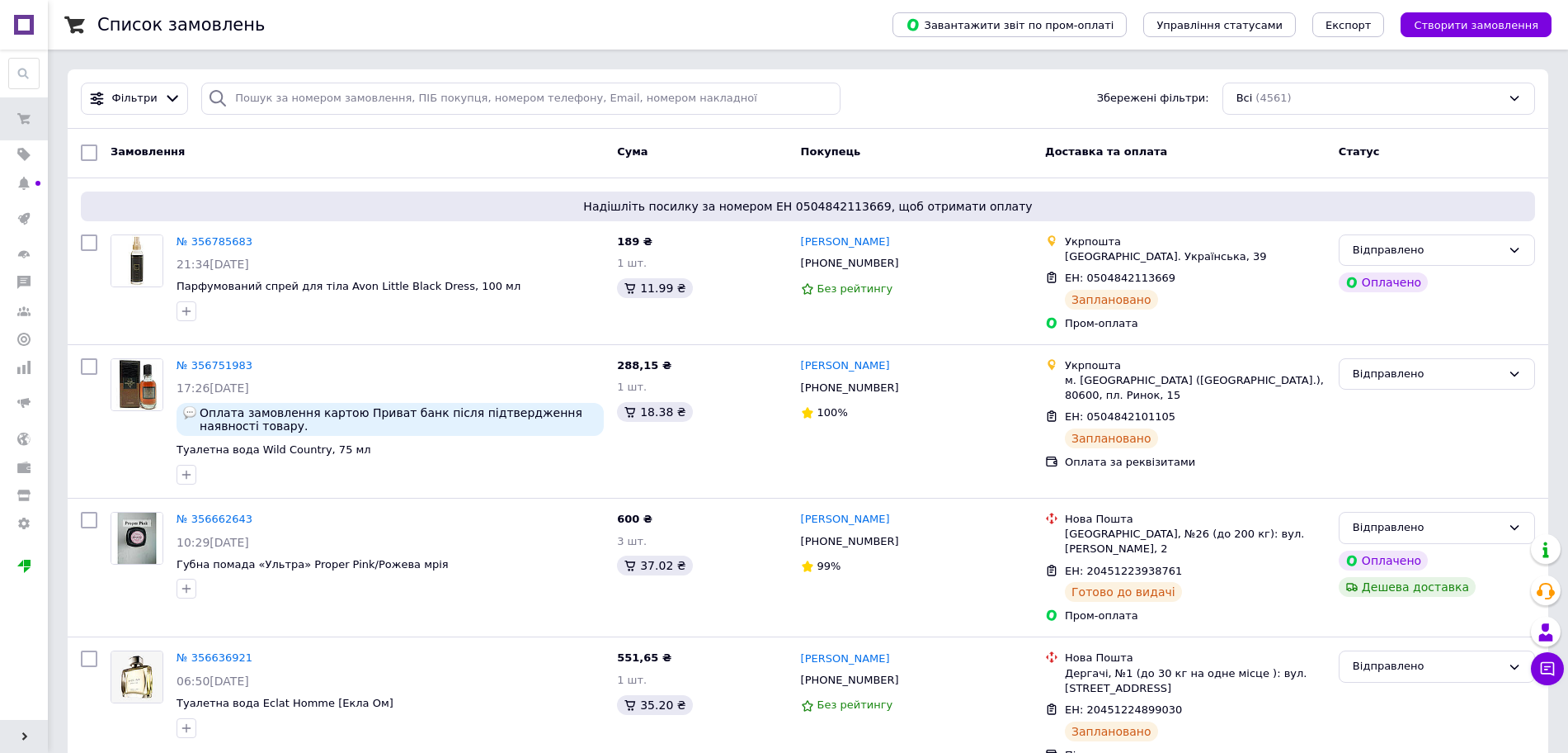
click at [1525, 22] on span "Створити замовлення" at bounding box center [1476, 24] width 125 height 12
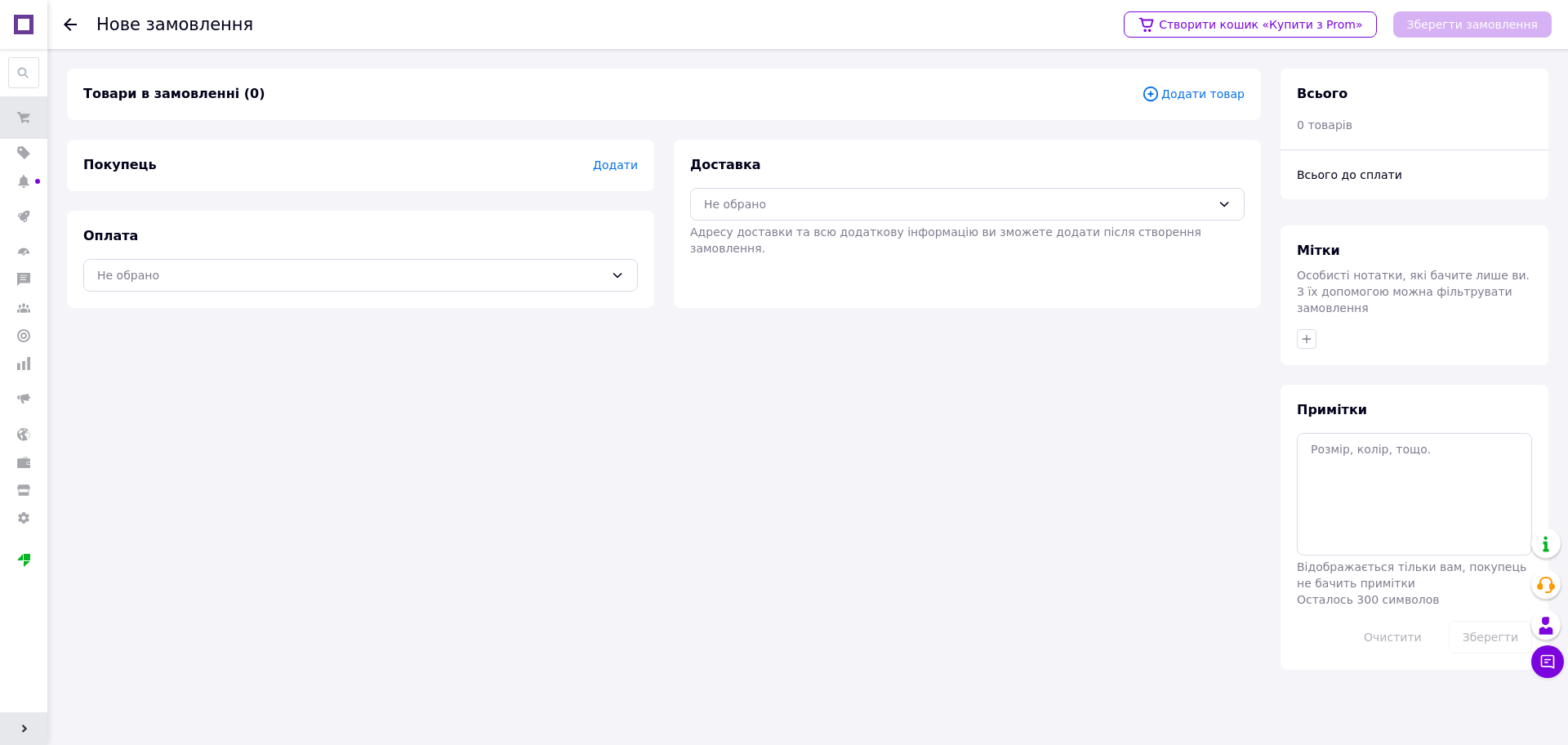
click at [1193, 93] on span "Додати товар" at bounding box center [1193, 94] width 103 height 18
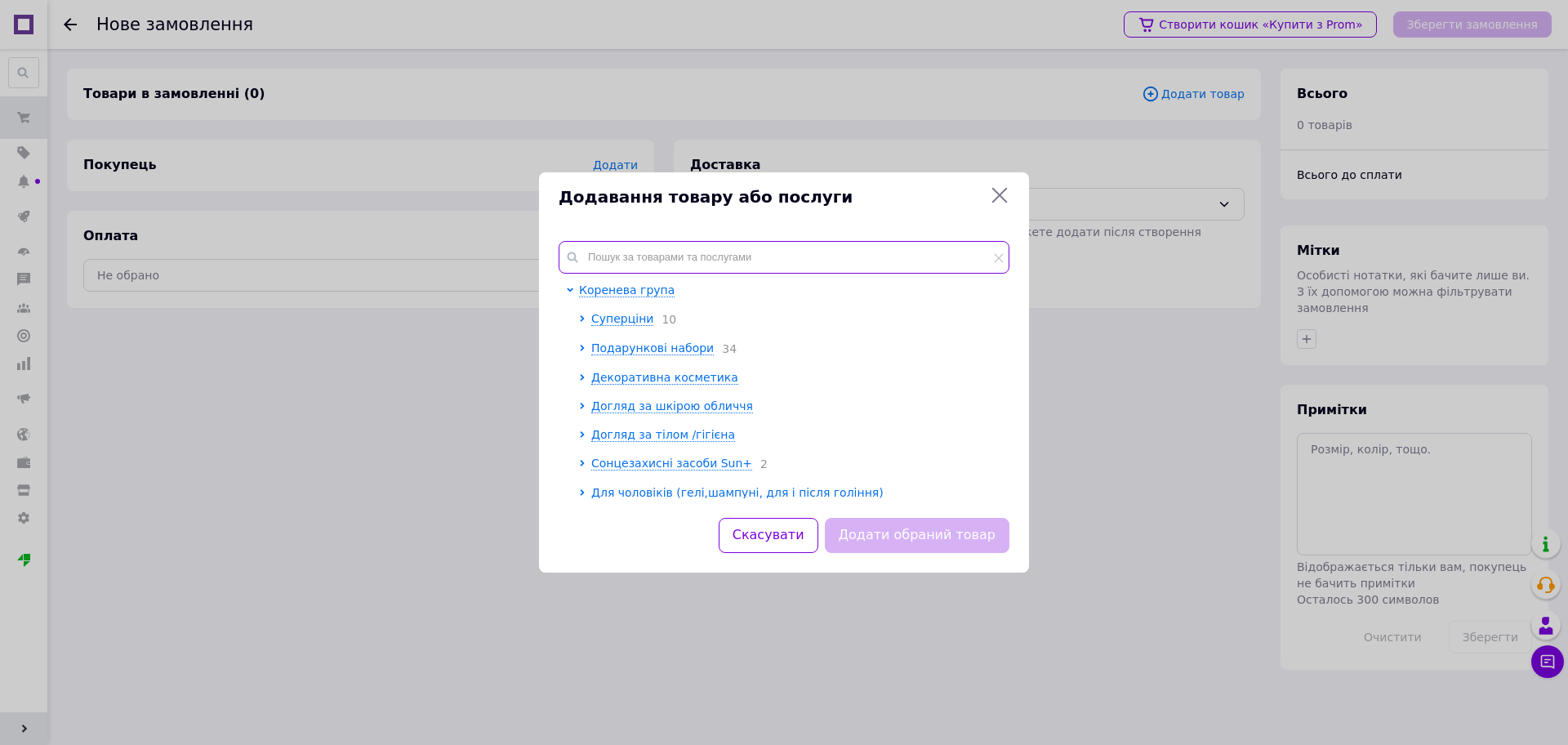
click at [608, 258] on input "text" at bounding box center [784, 257] width 451 height 32
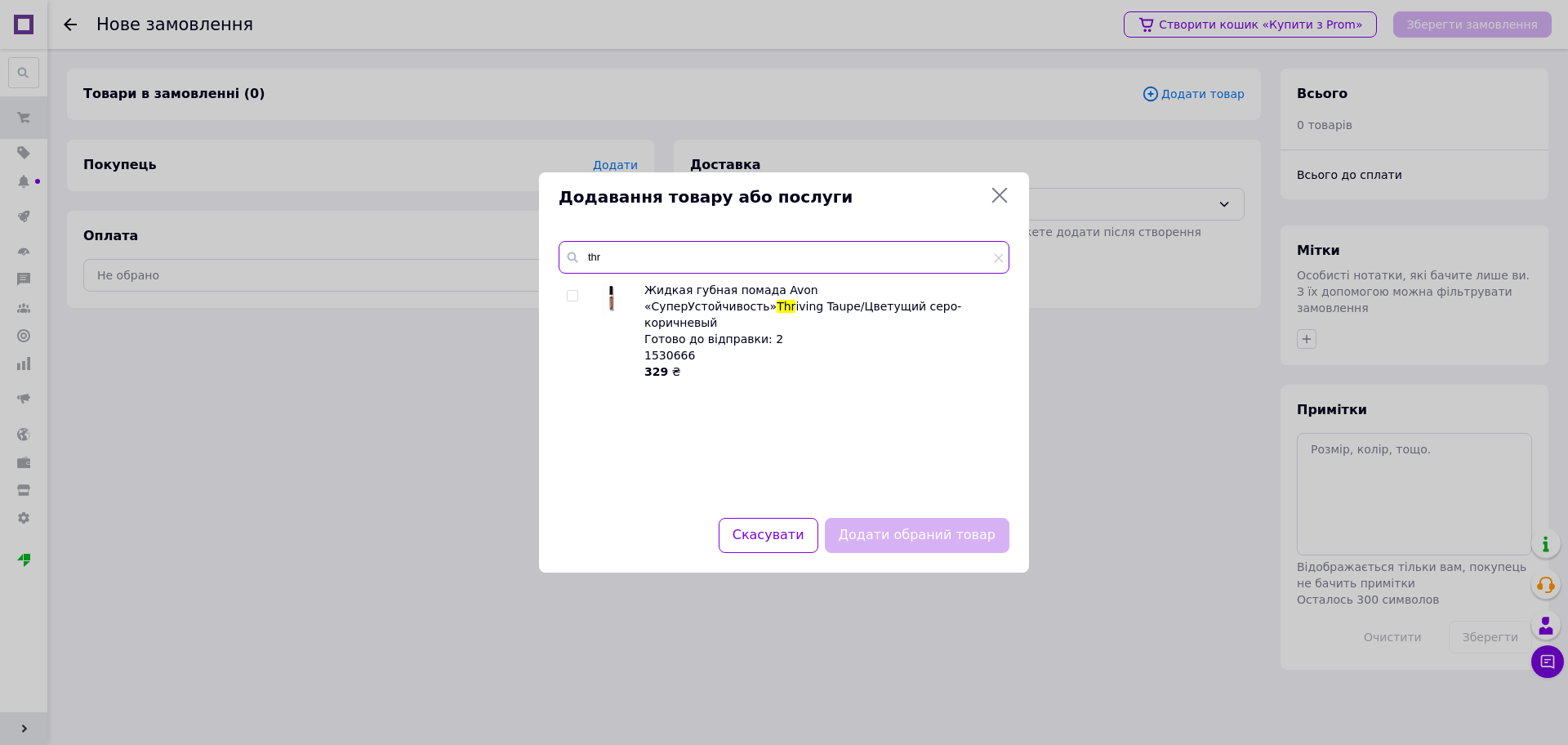
type input "thr"
click at [570, 293] on input "checkbox" at bounding box center [572, 296] width 10 height 10
checkbox input "true"
click at [929, 534] on button "Додати обраний товар" at bounding box center [917, 536] width 184 height 35
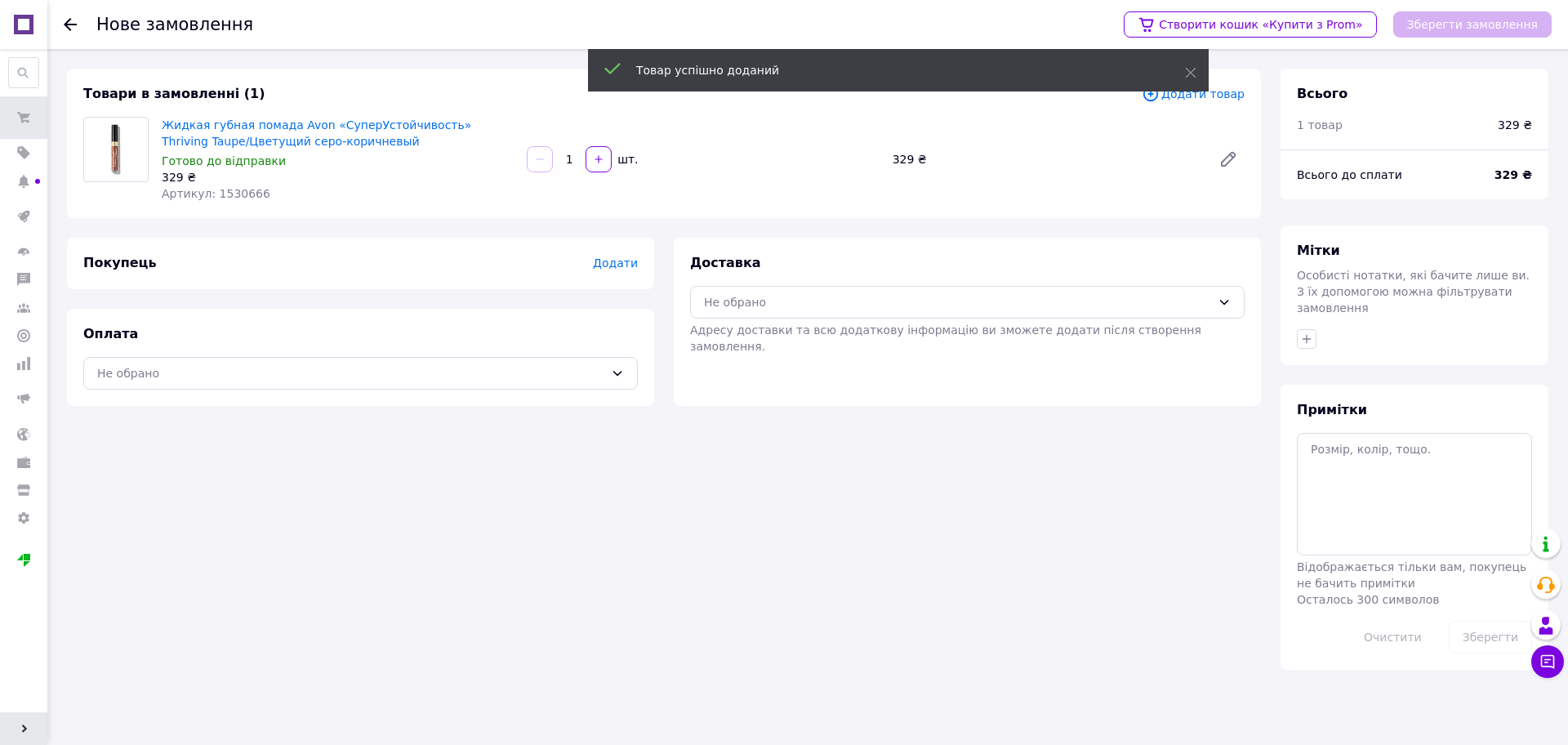
drag, startPoint x: 596, startPoint y: 158, endPoint x: 727, endPoint y: 135, distance: 133.0
click at [596, 157] on icon "button" at bounding box center [599, 159] width 11 height 11
type input "2"
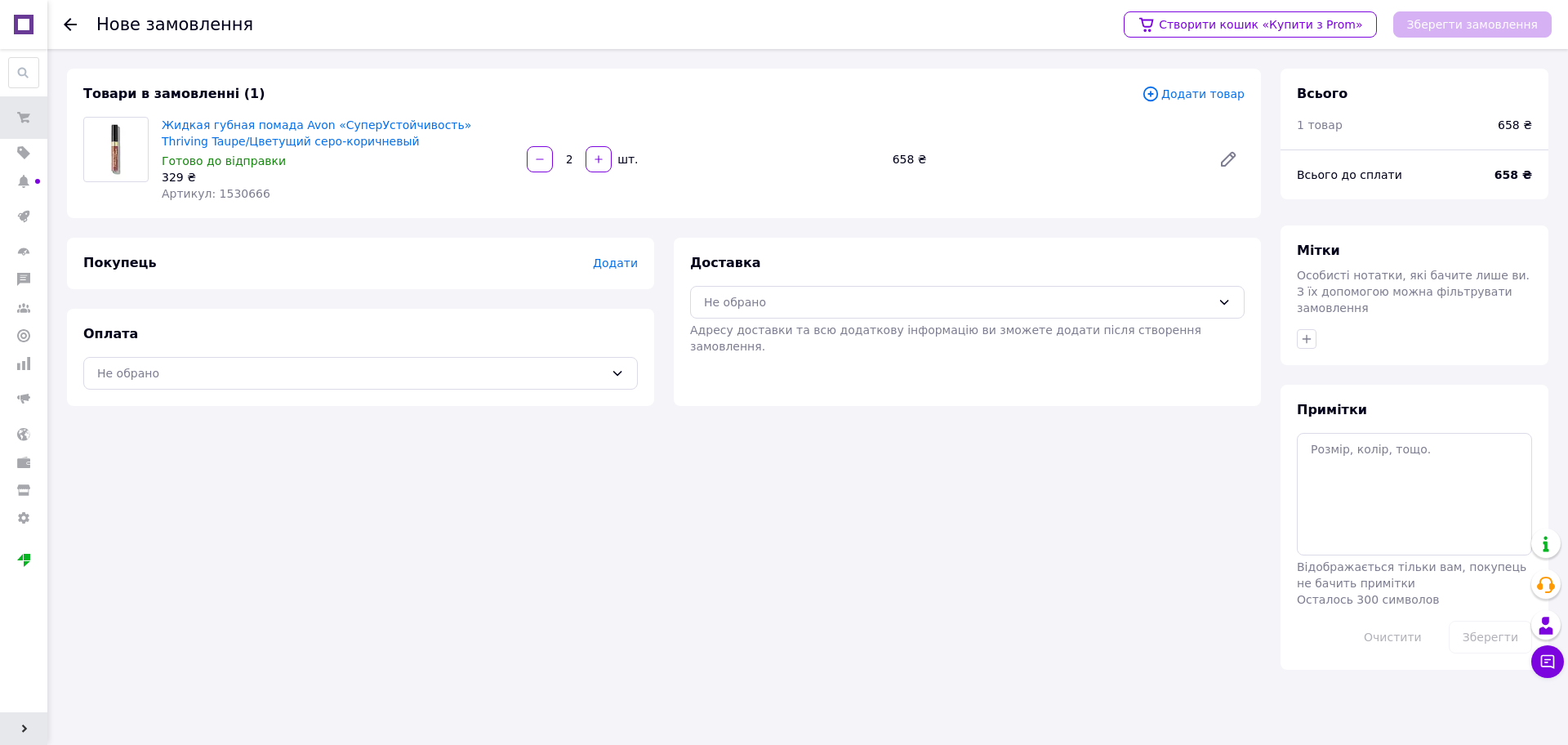
click at [623, 263] on span "Додати" at bounding box center [615, 263] width 44 height 13
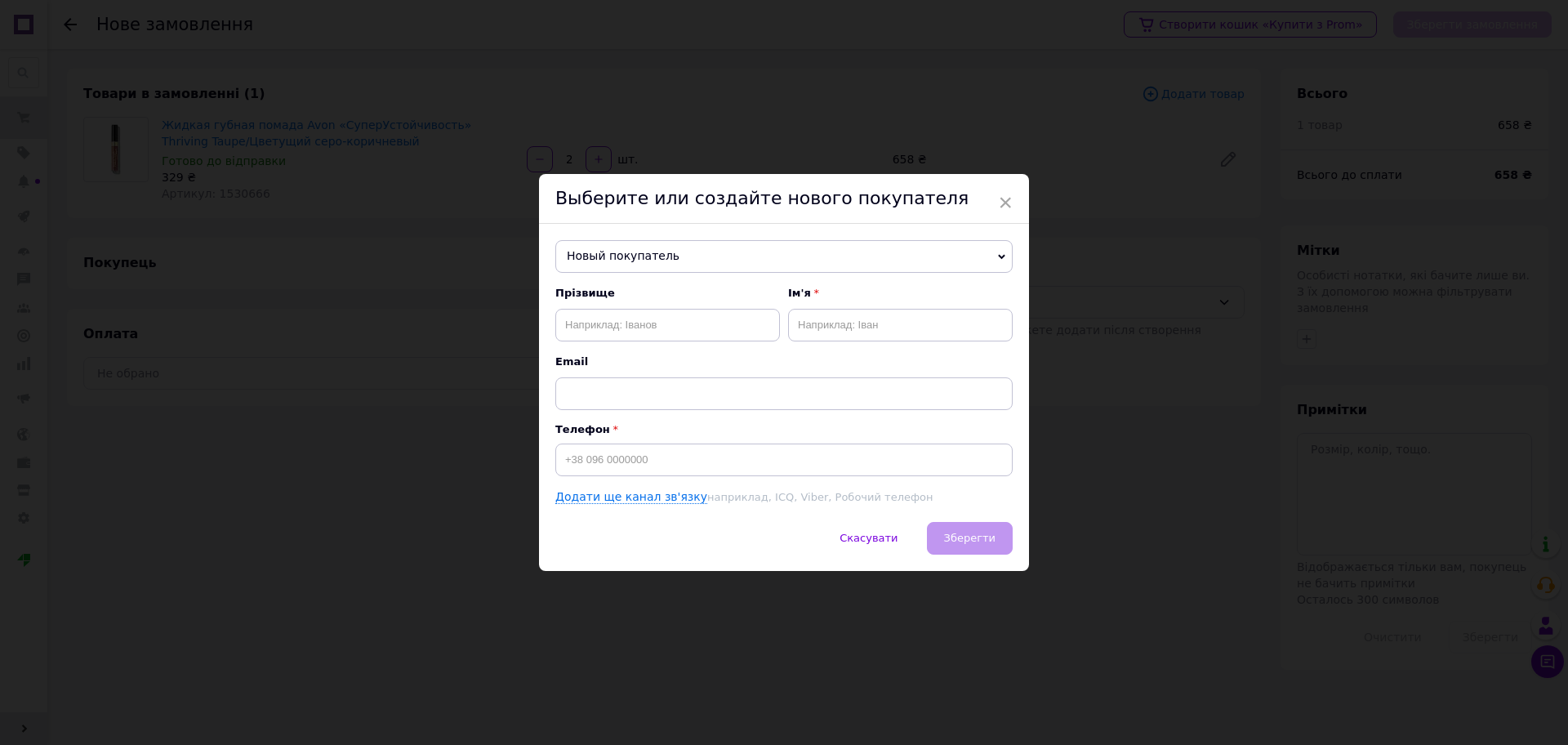
click at [599, 247] on span "Новый покупатель" at bounding box center [784, 256] width 458 height 32
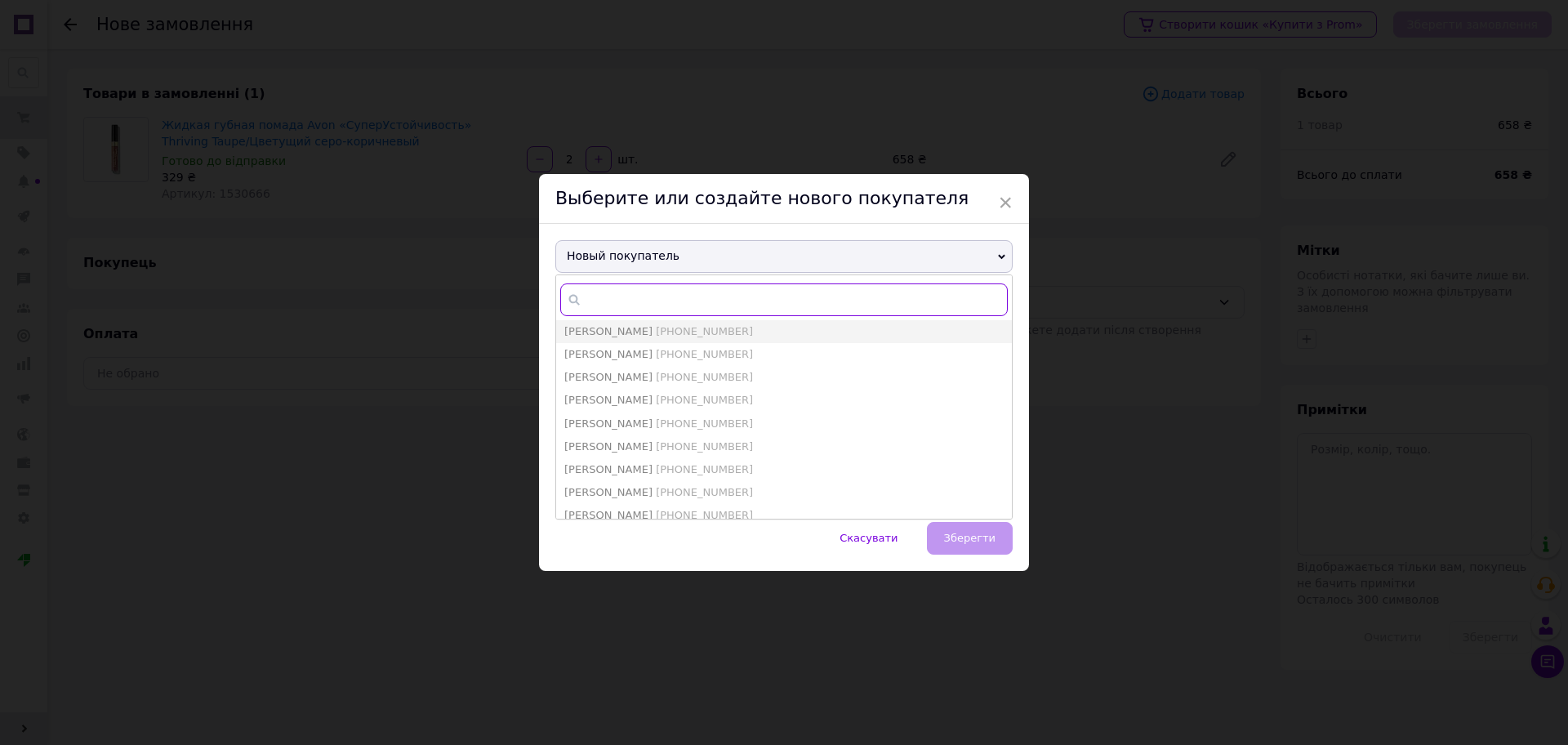
click at [599, 298] on input "text" at bounding box center [784, 299] width 448 height 32
type input "093400"
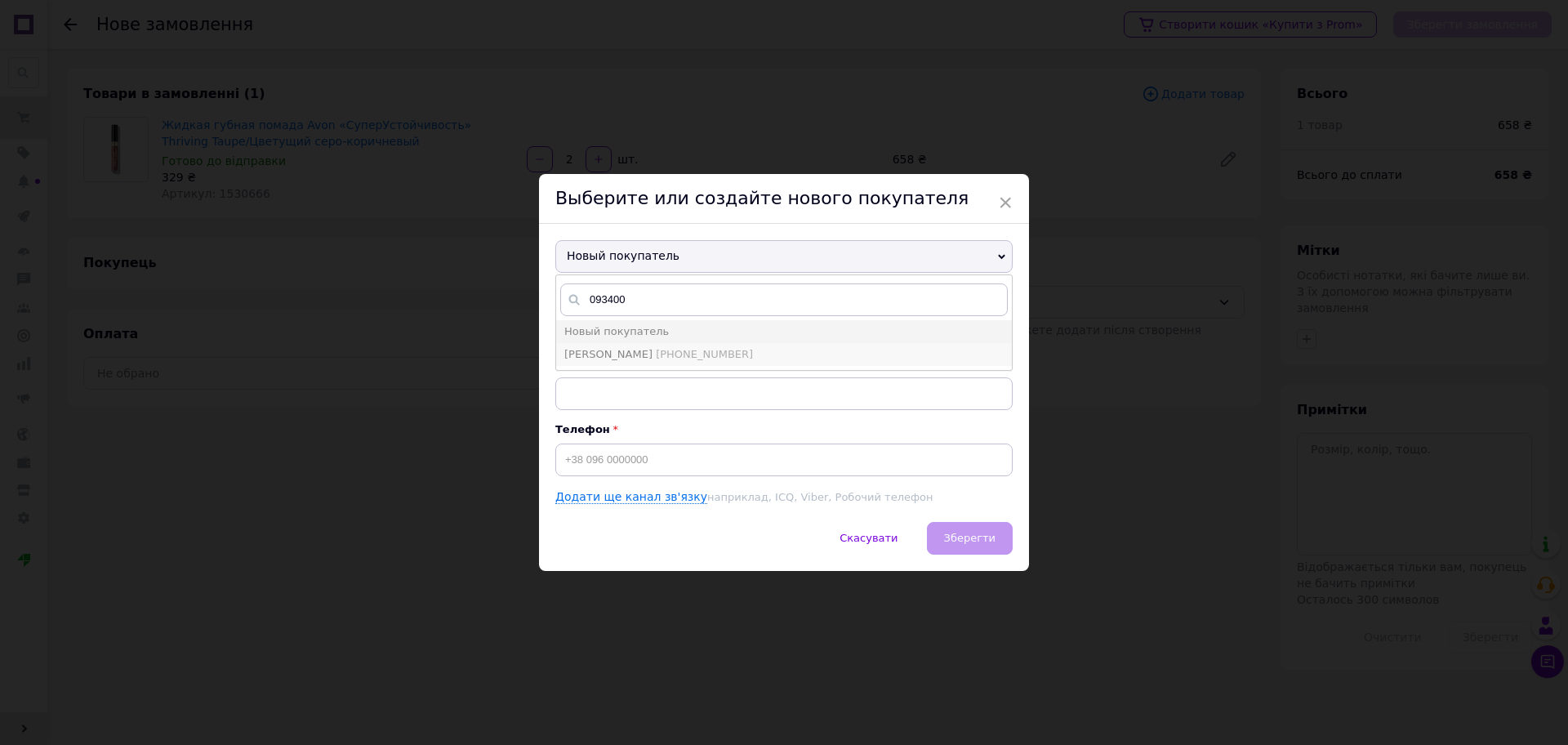
click at [622, 356] on span "[PERSON_NAME]" at bounding box center [608, 353] width 88 height 12
type input "[PERSON_NAME]"
type input "[PHONE_NUMBER]"
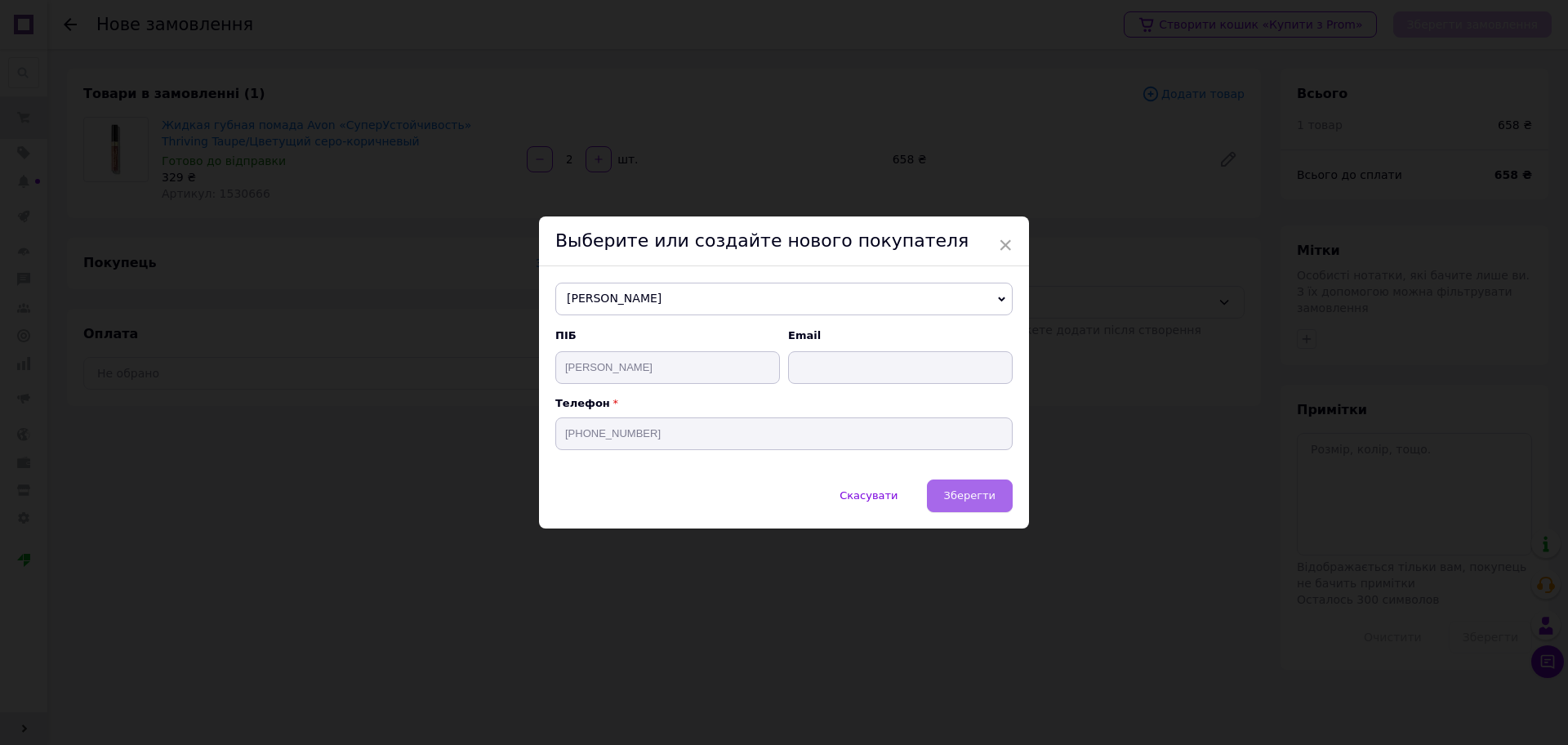
click at [971, 499] on span "Зберегти" at bounding box center [970, 495] width 52 height 12
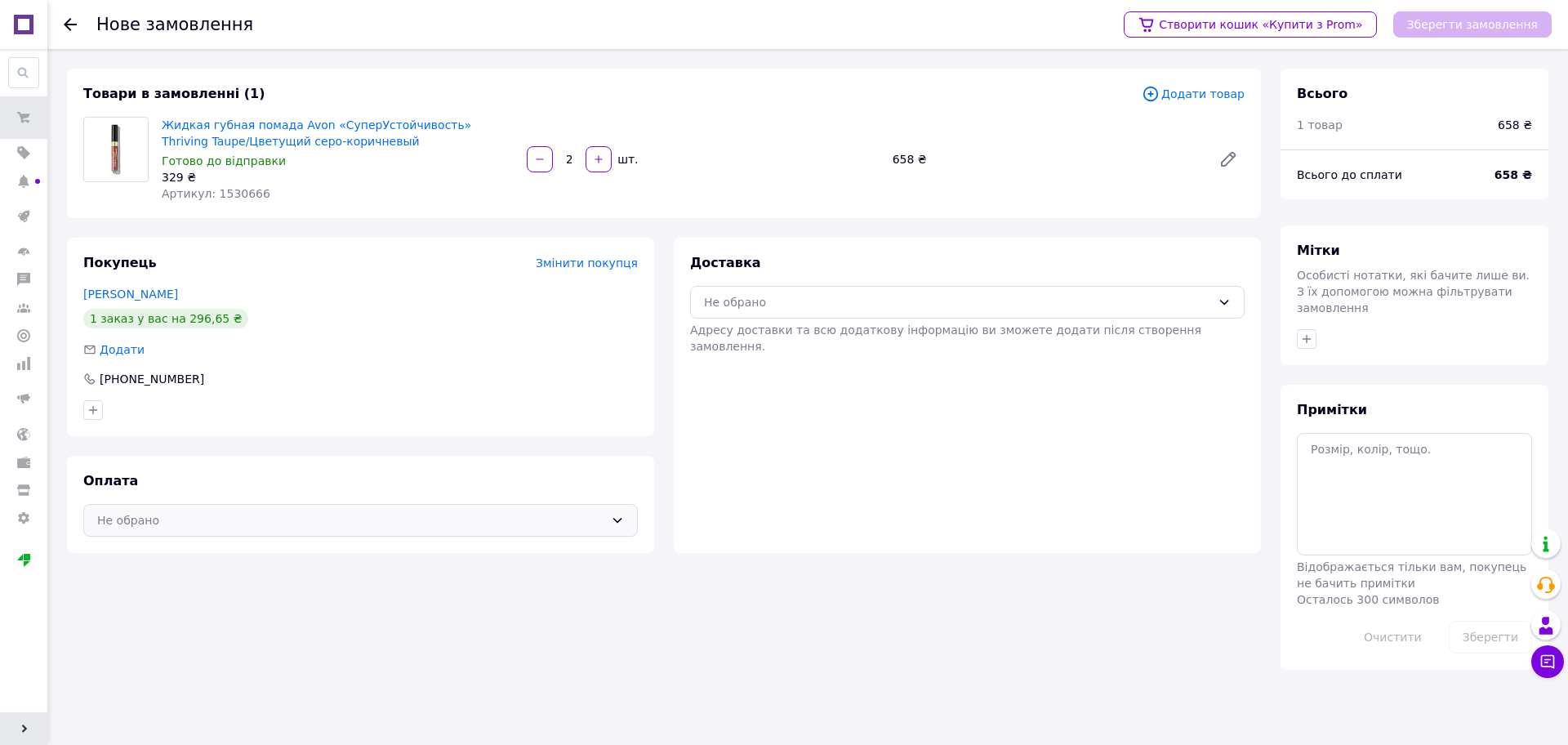
drag, startPoint x: 494, startPoint y: 524, endPoint x: 459, endPoint y: 525, distance: 35.0
click at [493, 524] on div "Не обрано" at bounding box center [350, 520] width 507 height 18
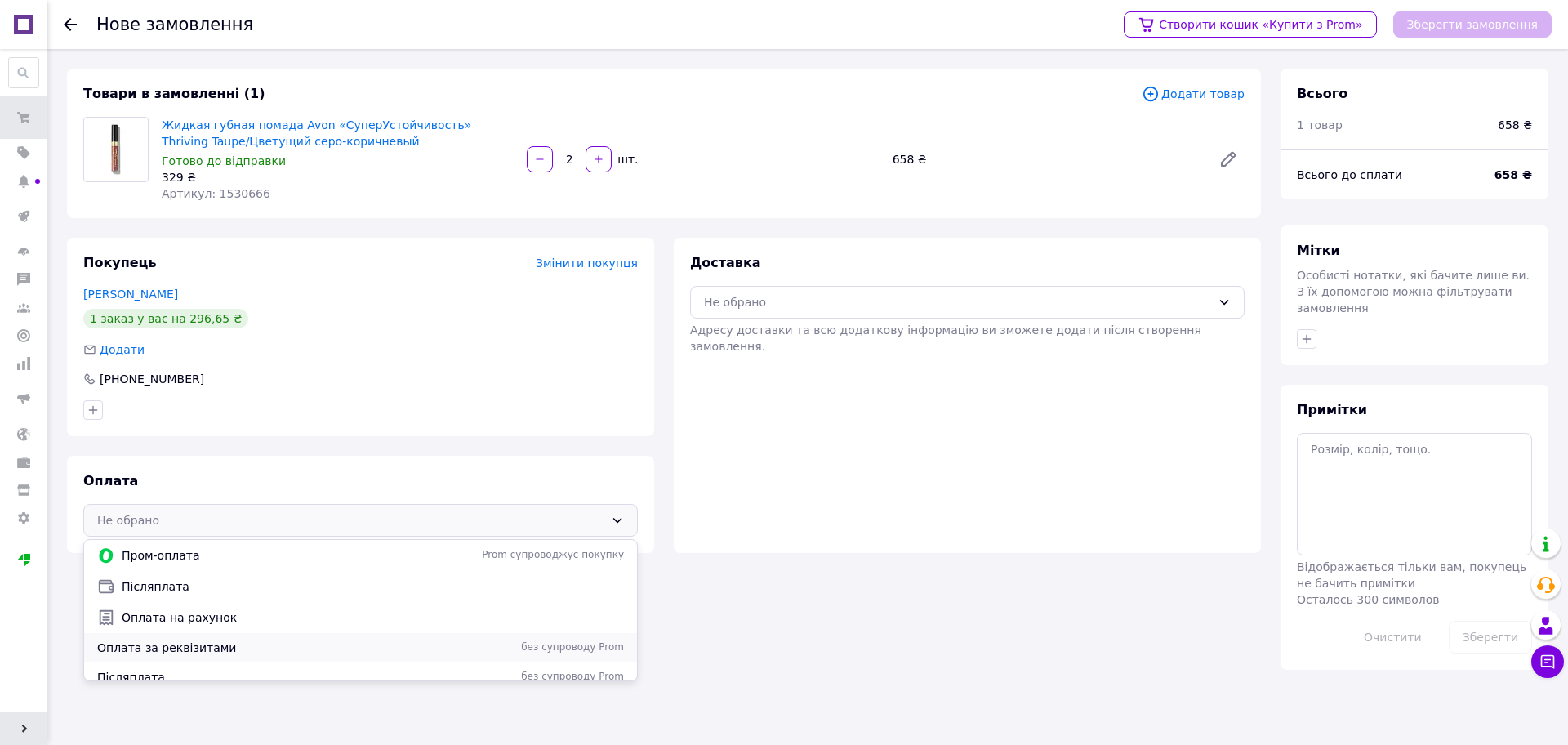
click at [143, 650] on span "Оплата за реквізитами" at bounding box center [254, 648] width 313 height 17
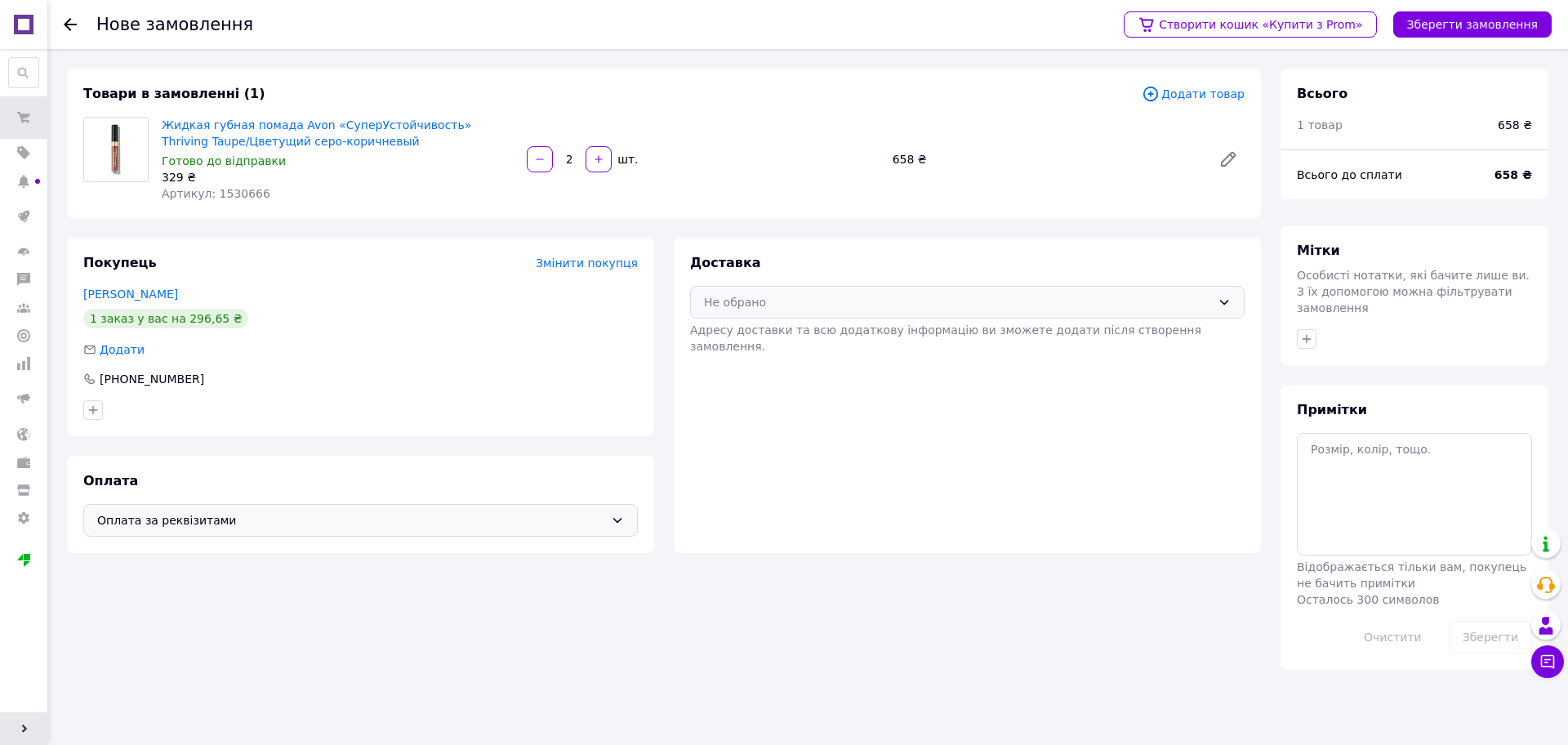
drag, startPoint x: 1004, startPoint y: 297, endPoint x: 847, endPoint y: 293, distance: 157.1
click at [1002, 297] on div "Не обрано" at bounding box center [957, 301] width 507 height 18
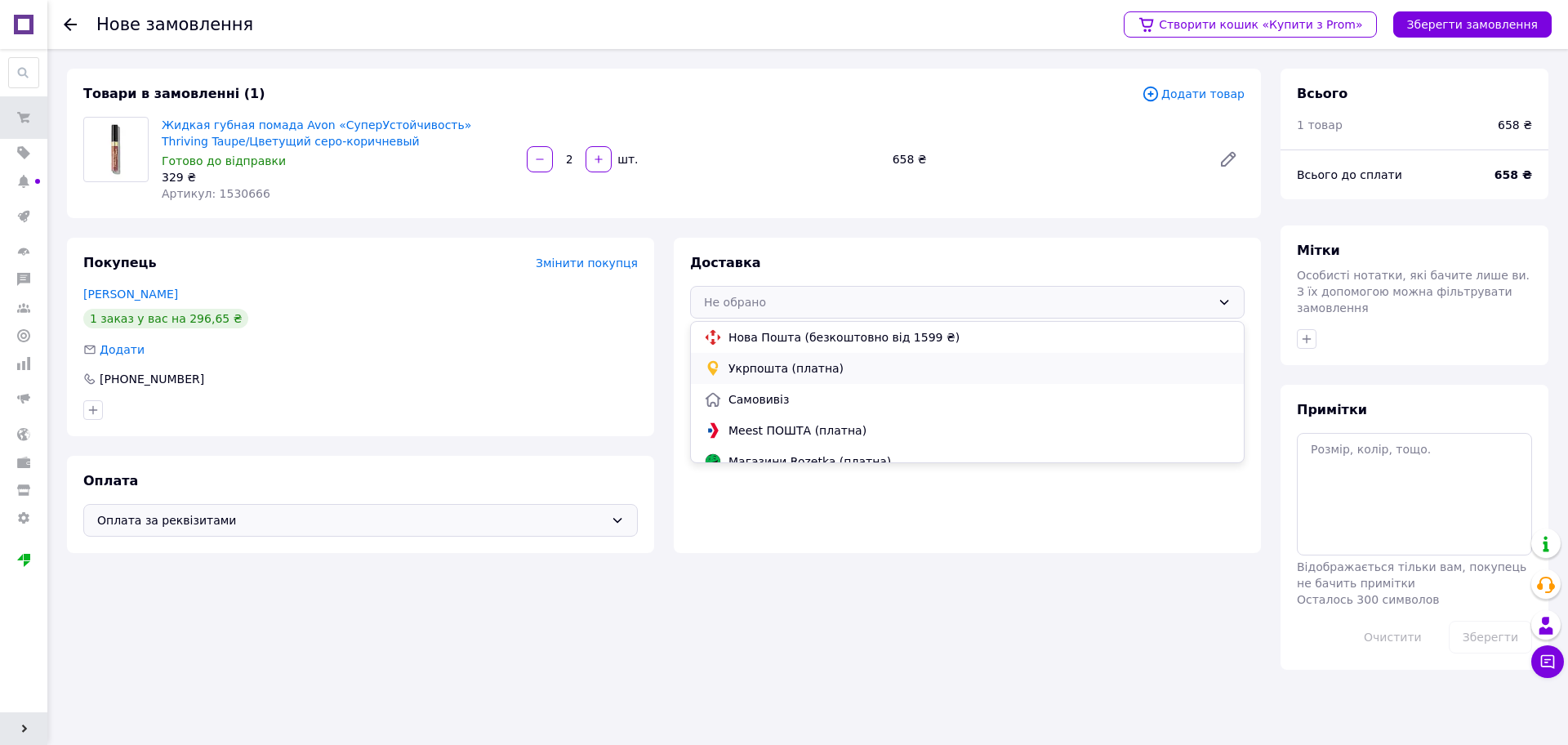
click at [761, 363] on span "Укрпошта (платна)" at bounding box center [980, 369] width 502 height 17
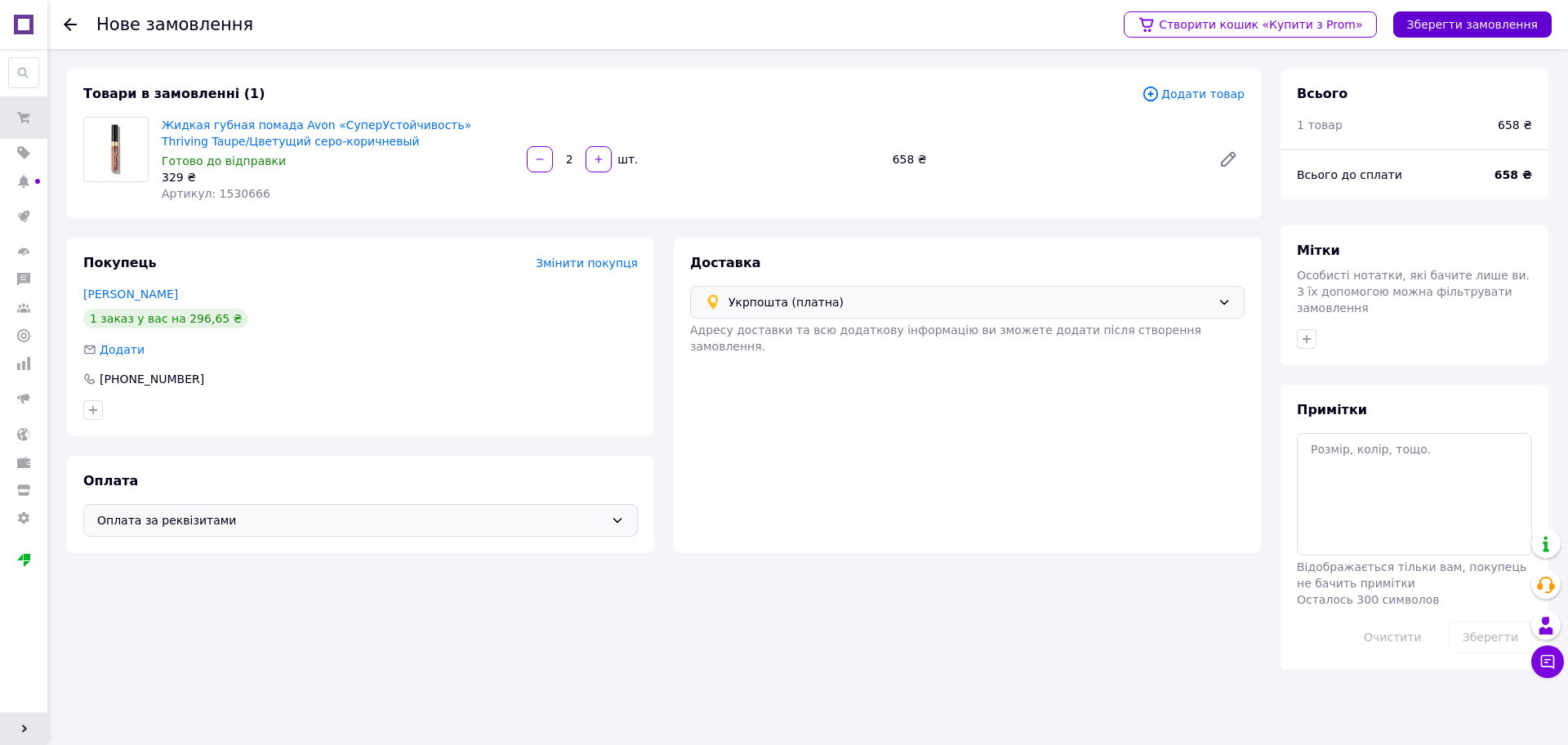
click at [1477, 25] on button "Зберегти замовлення" at bounding box center [1473, 24] width 158 height 26
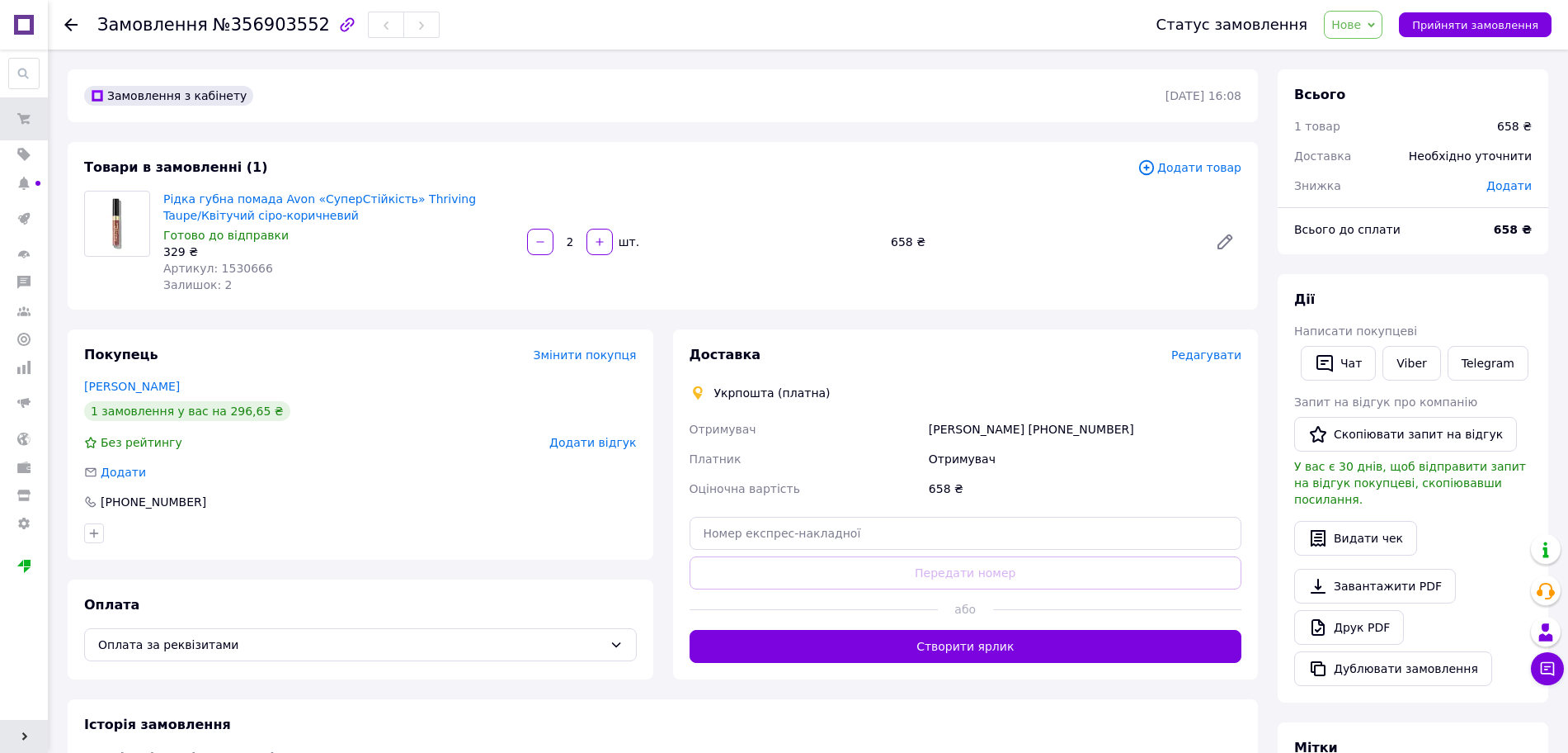
click at [1206, 359] on span "Редагувати" at bounding box center [1207, 355] width 70 height 13
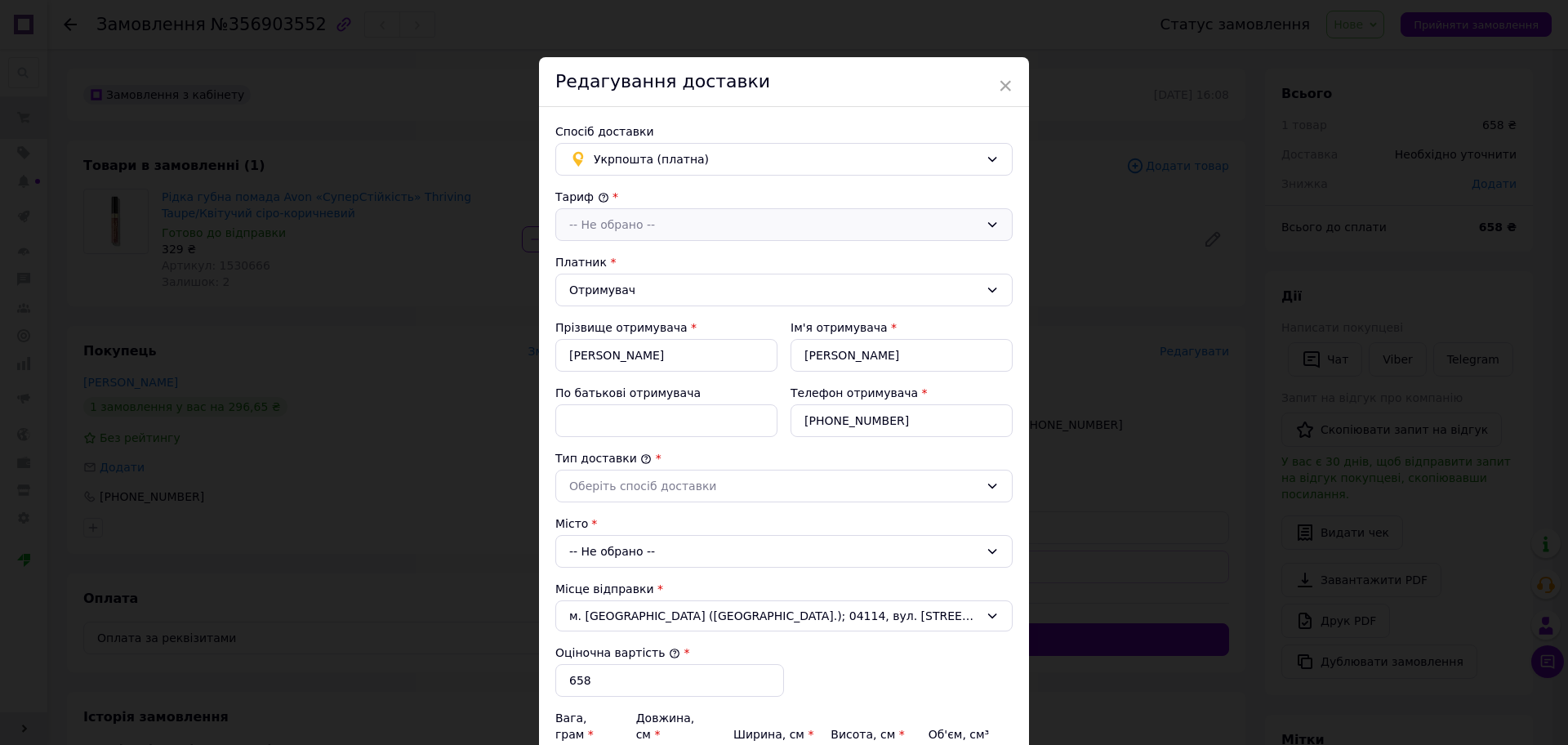
click at [592, 218] on div "-- Не обрано --" at bounding box center [774, 224] width 410 height 18
click at [591, 258] on li "Стандарт" at bounding box center [784, 259] width 456 height 31
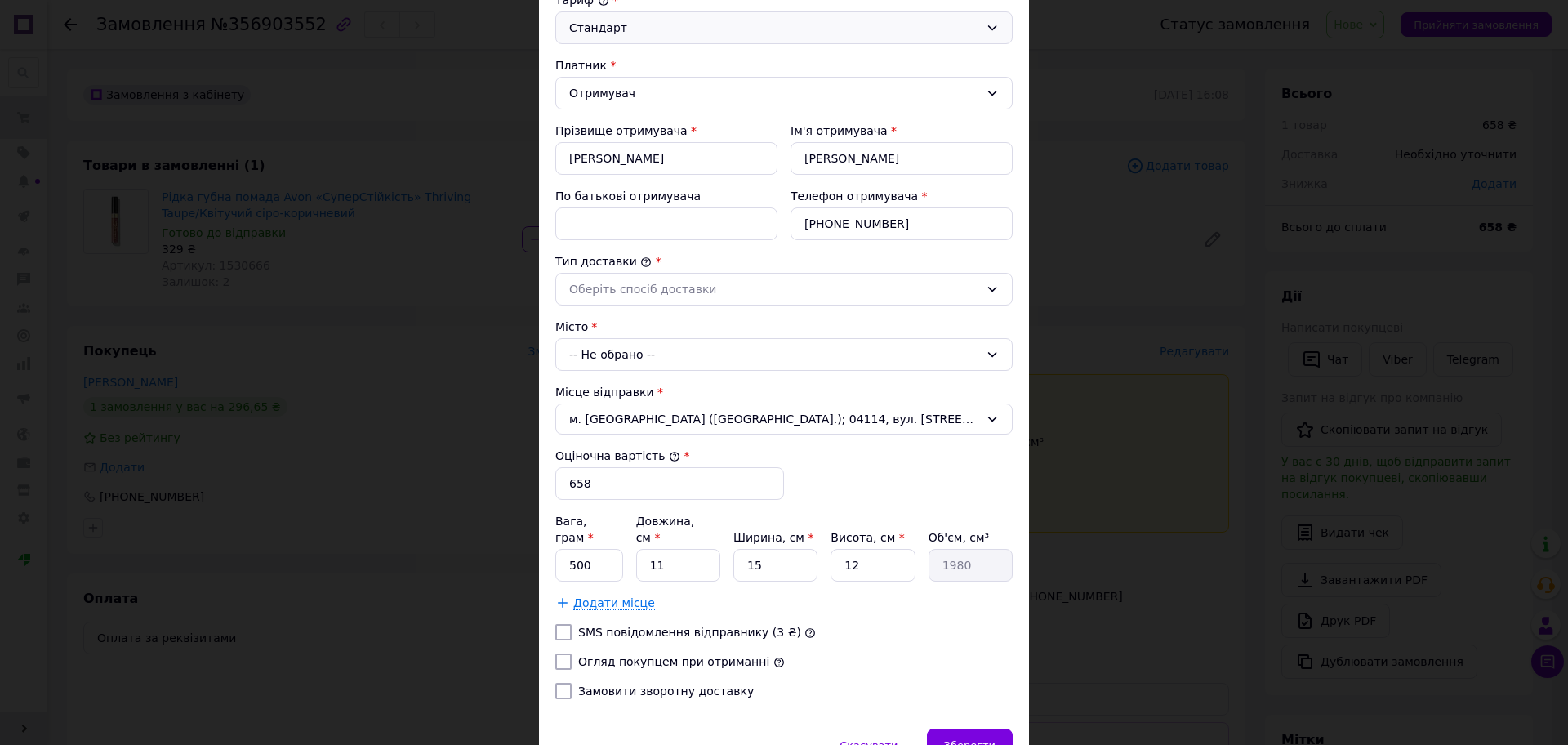
scroll to position [204, 0]
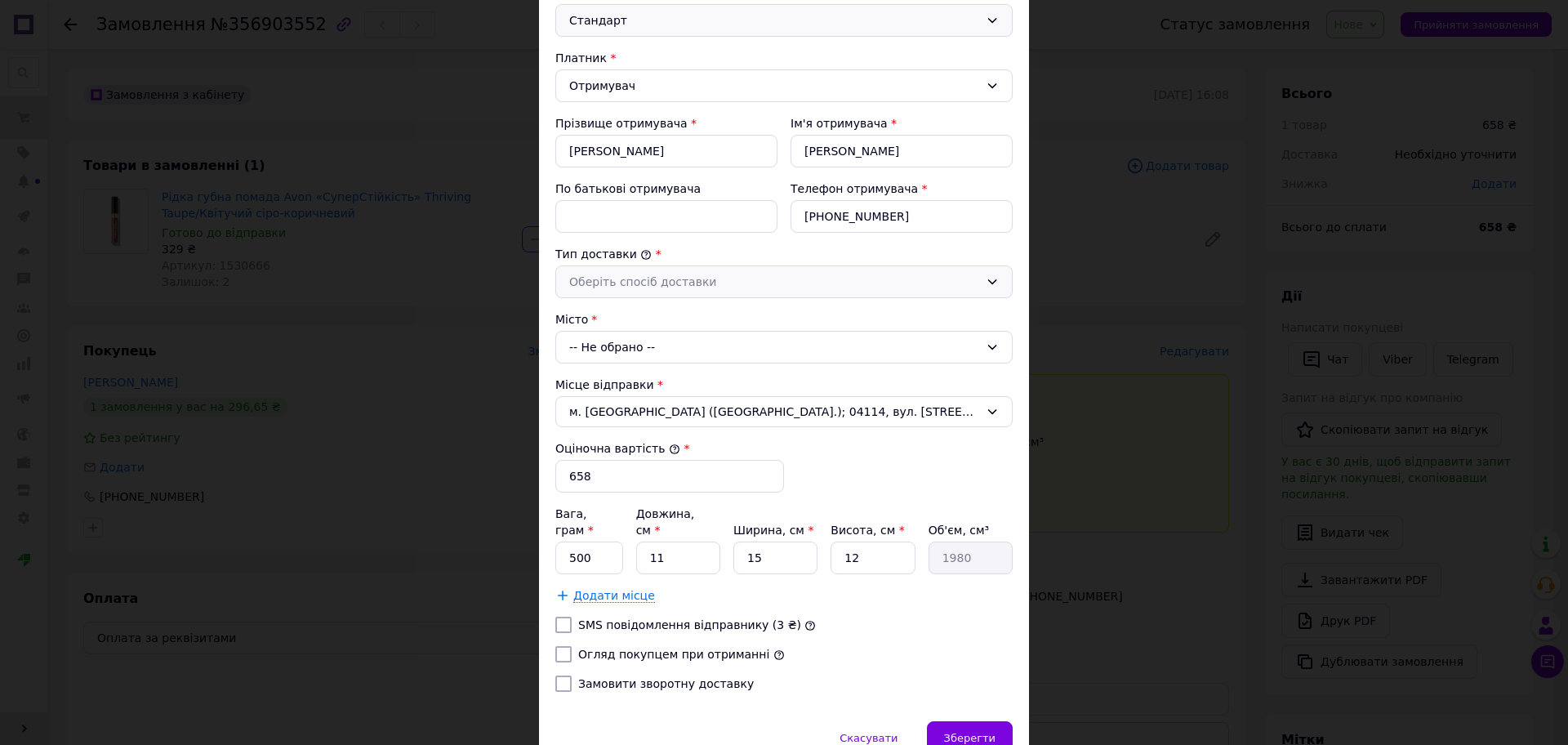
click at [632, 280] on div "Оберіть спосіб доставки" at bounding box center [774, 281] width 410 height 18
click at [596, 320] on li "Склад - склад" at bounding box center [784, 316] width 456 height 31
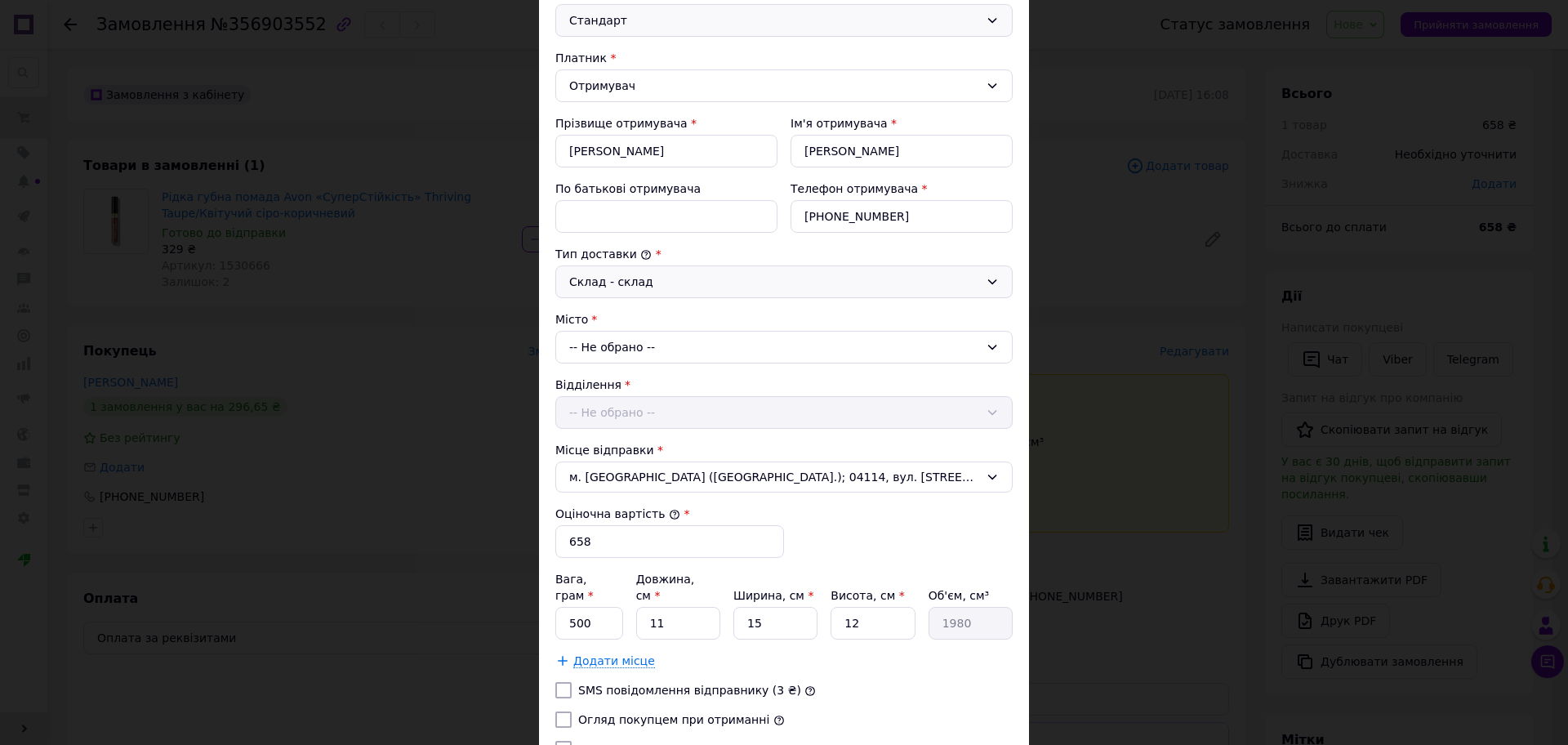
click at [585, 354] on div "-- Не обрано --" at bounding box center [784, 347] width 458 height 32
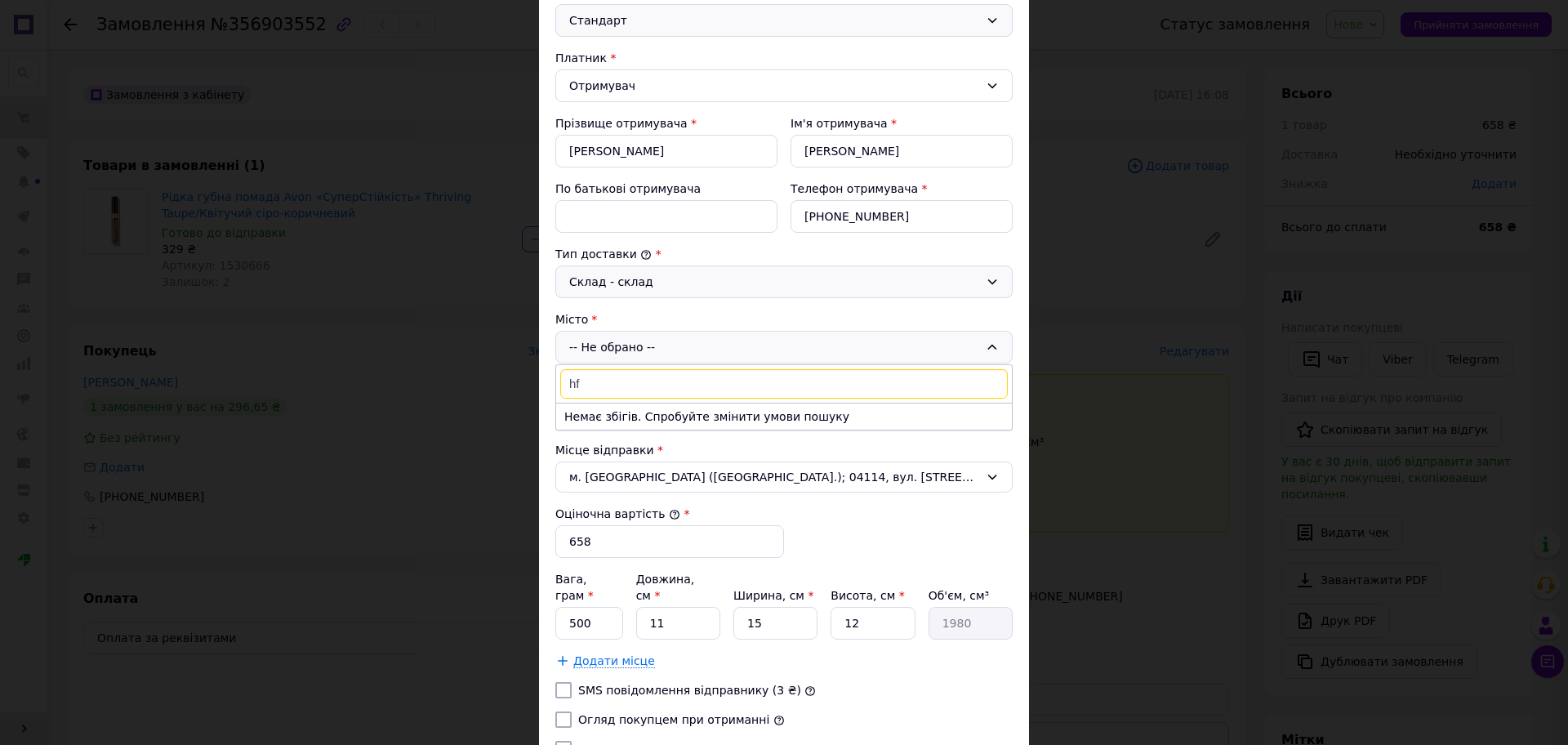
type input "h"
type input "радиви"
click at [648, 416] on li "Радиви лів" at bounding box center [784, 416] width 456 height 26
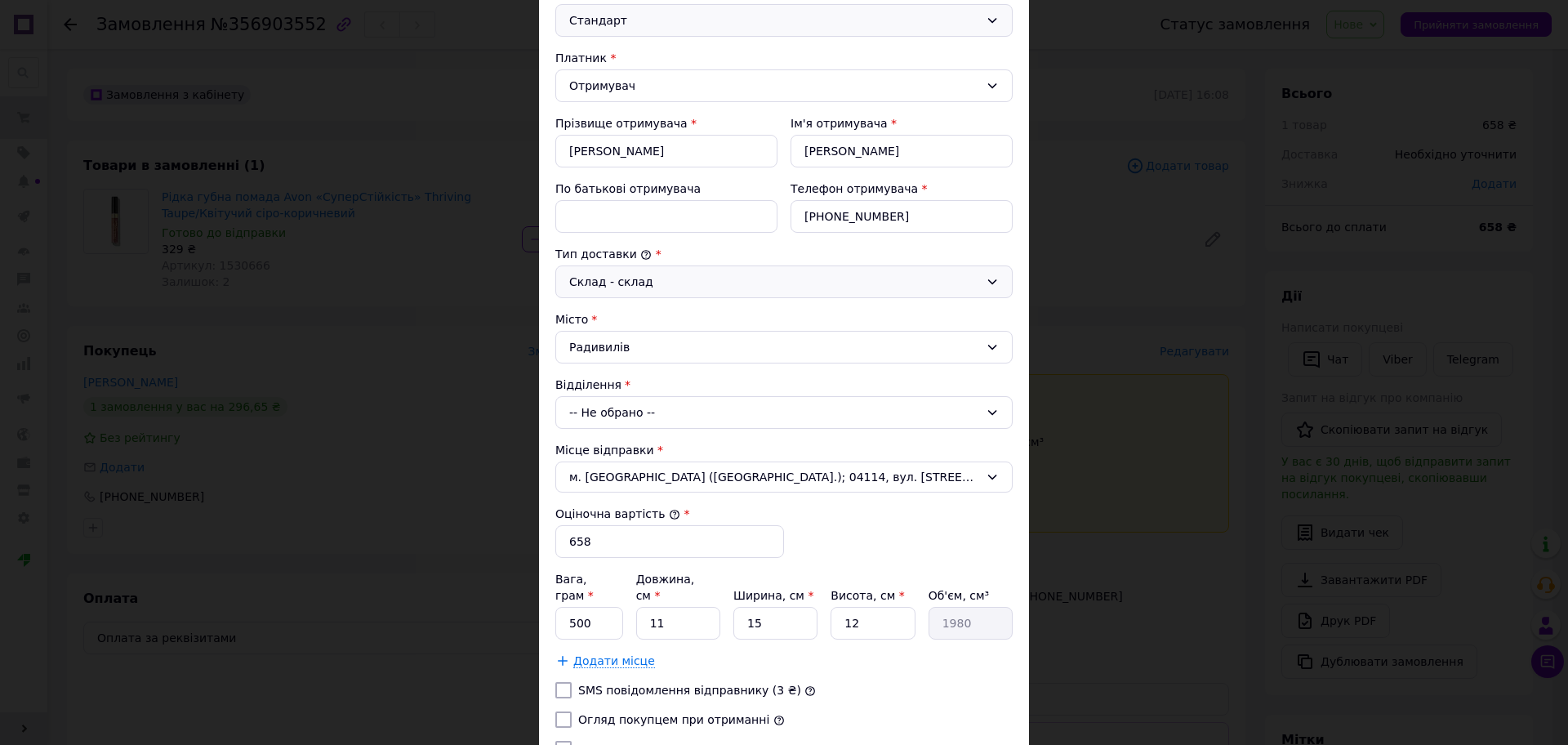
click at [602, 421] on div "-- Не обрано --" at bounding box center [784, 411] width 458 height 32
click at [581, 484] on li "35500, вул. Соборна, 1" at bounding box center [784, 482] width 456 height 26
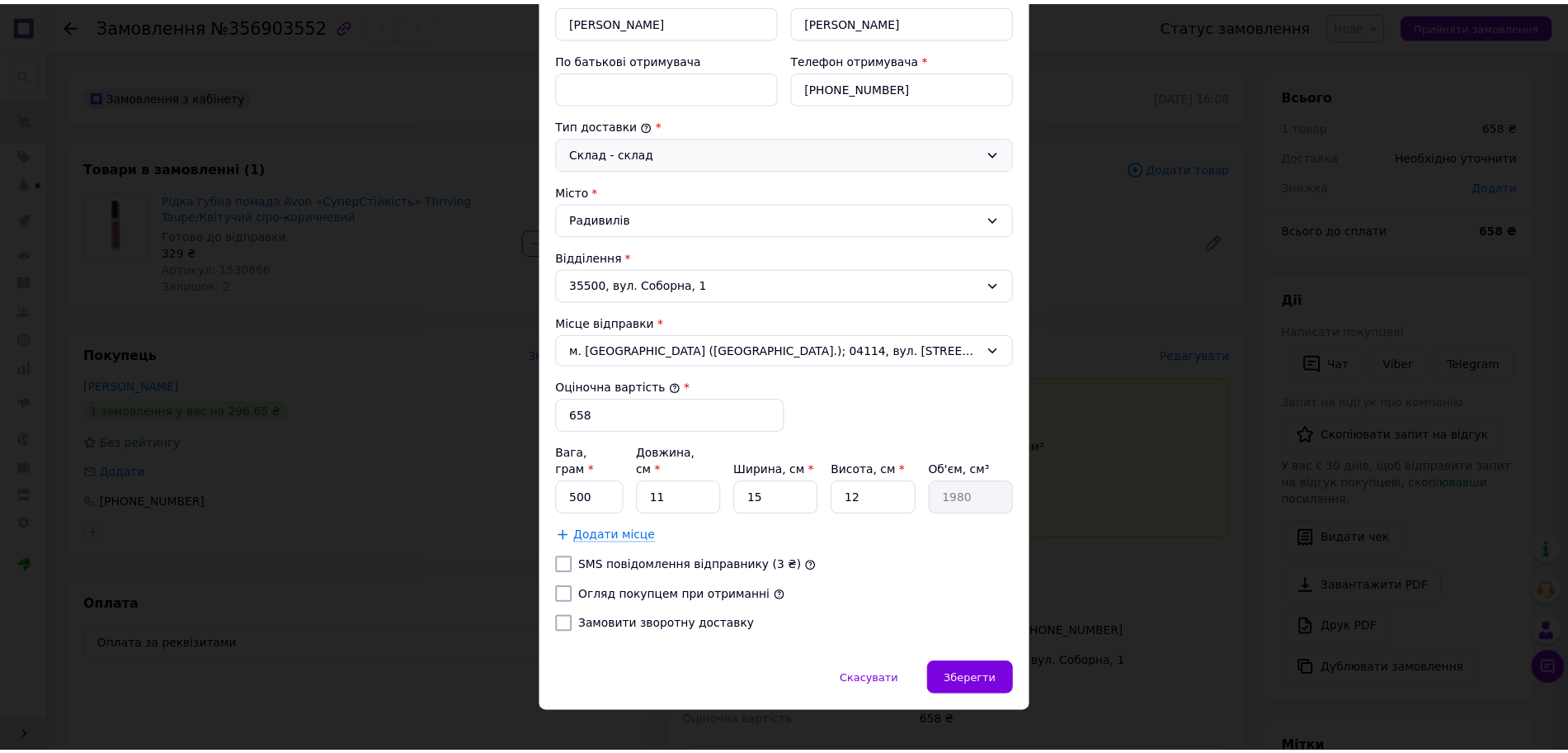
scroll to position [339, 0]
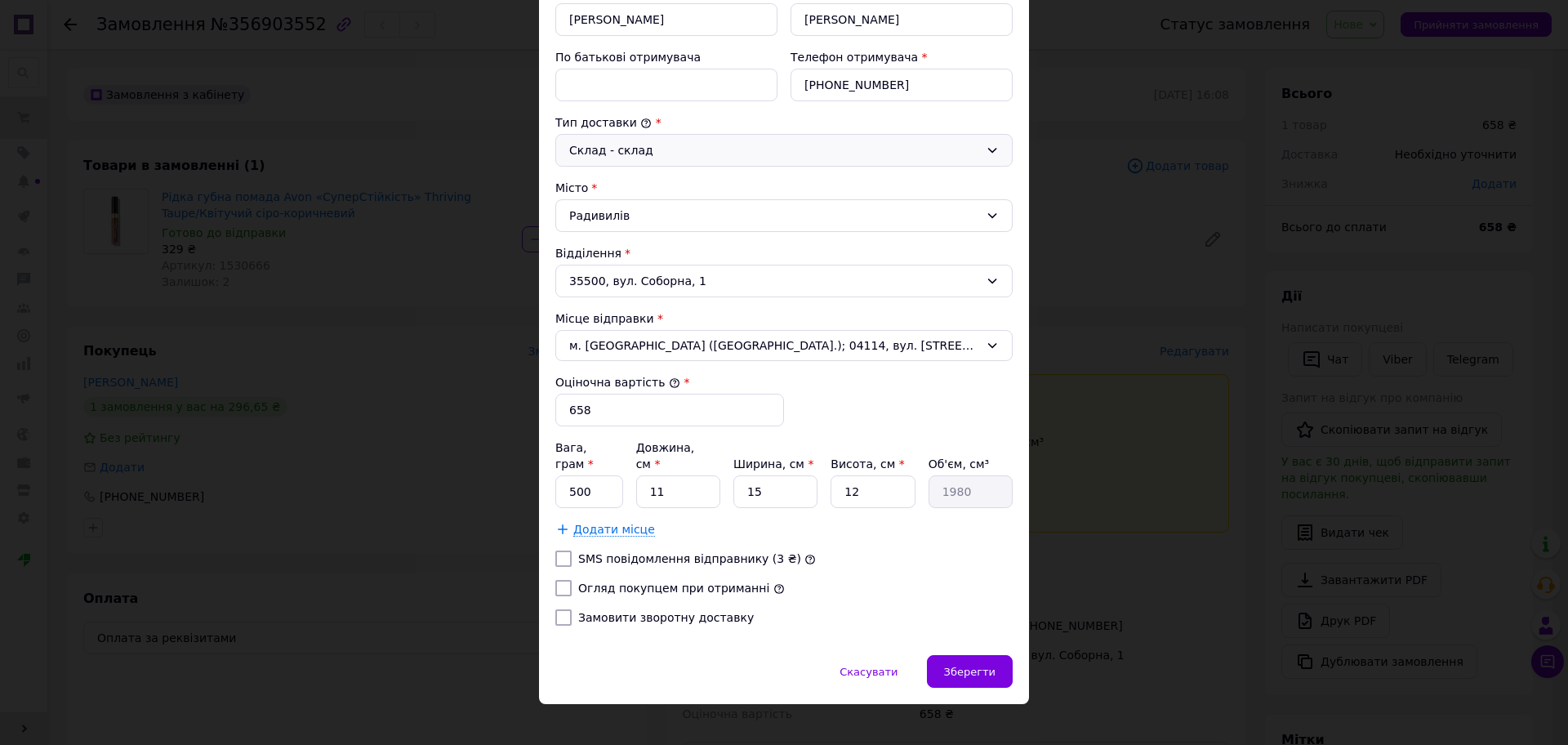
click at [561, 580] on input "Огляд покупцем при отриманні" at bounding box center [563, 588] width 17 height 17
checkbox input "true"
click at [981, 665] on span "Зберегти" at bounding box center [970, 671] width 52 height 12
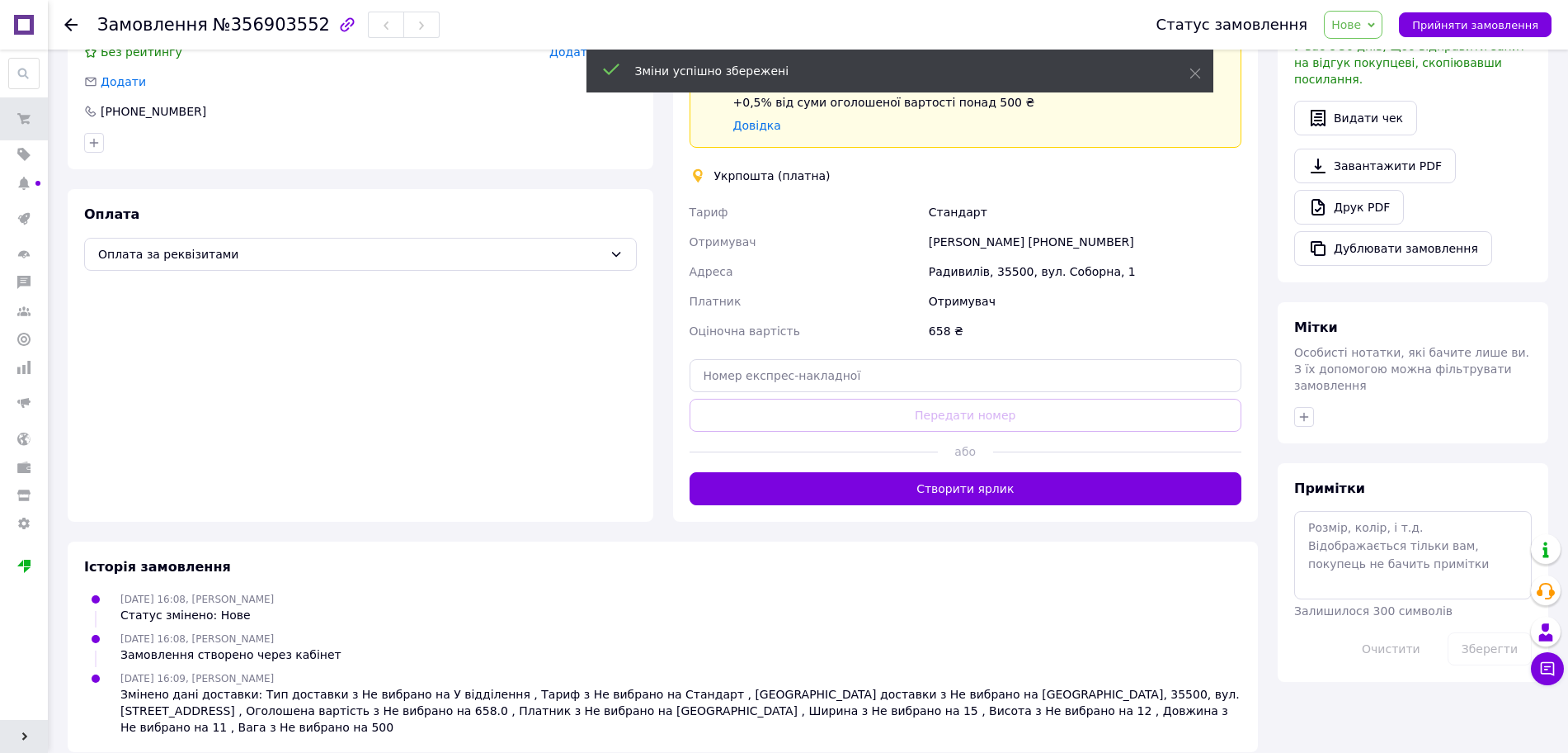
scroll to position [393, 0]
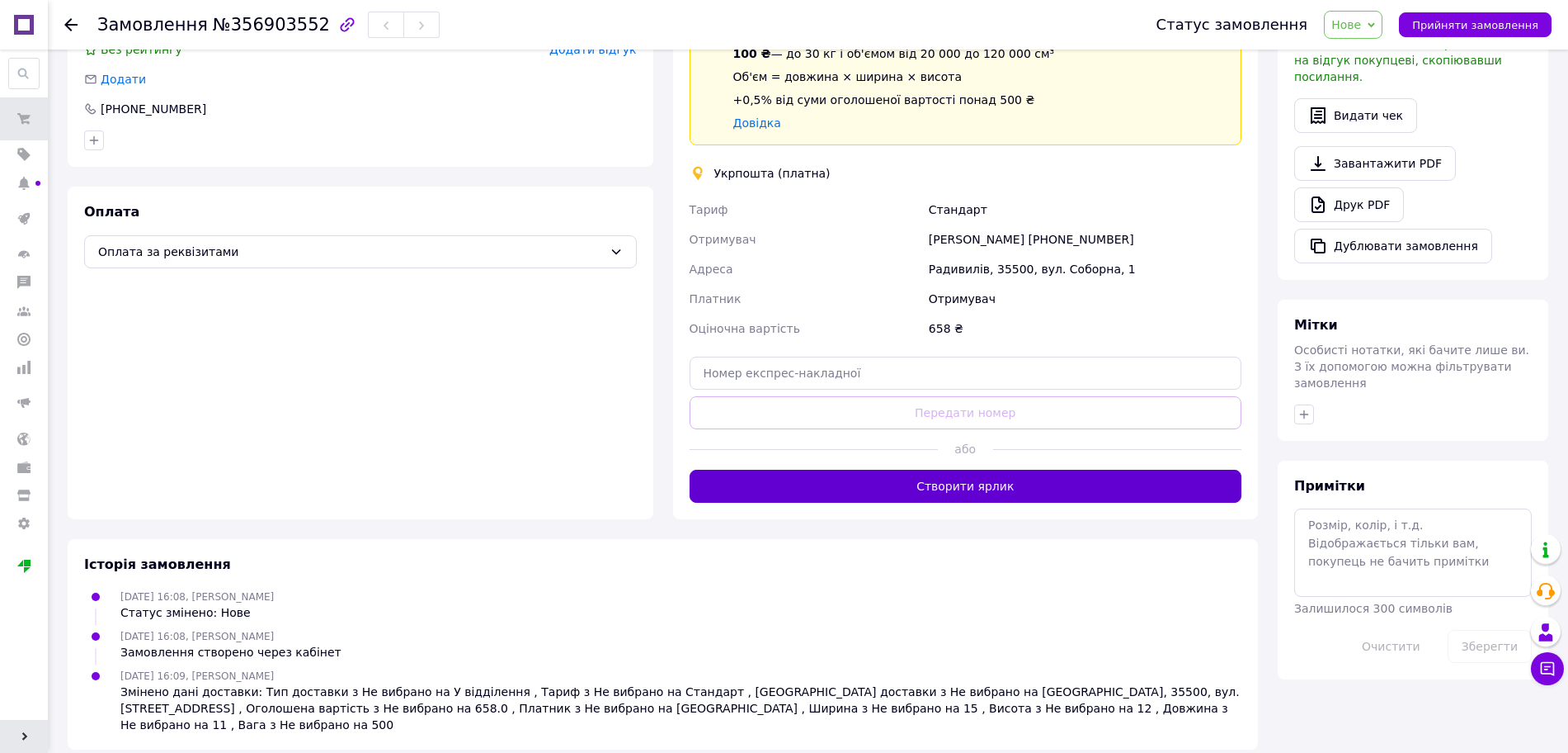
click at [978, 485] on button "Створити ярлик" at bounding box center [966, 486] width 553 height 33
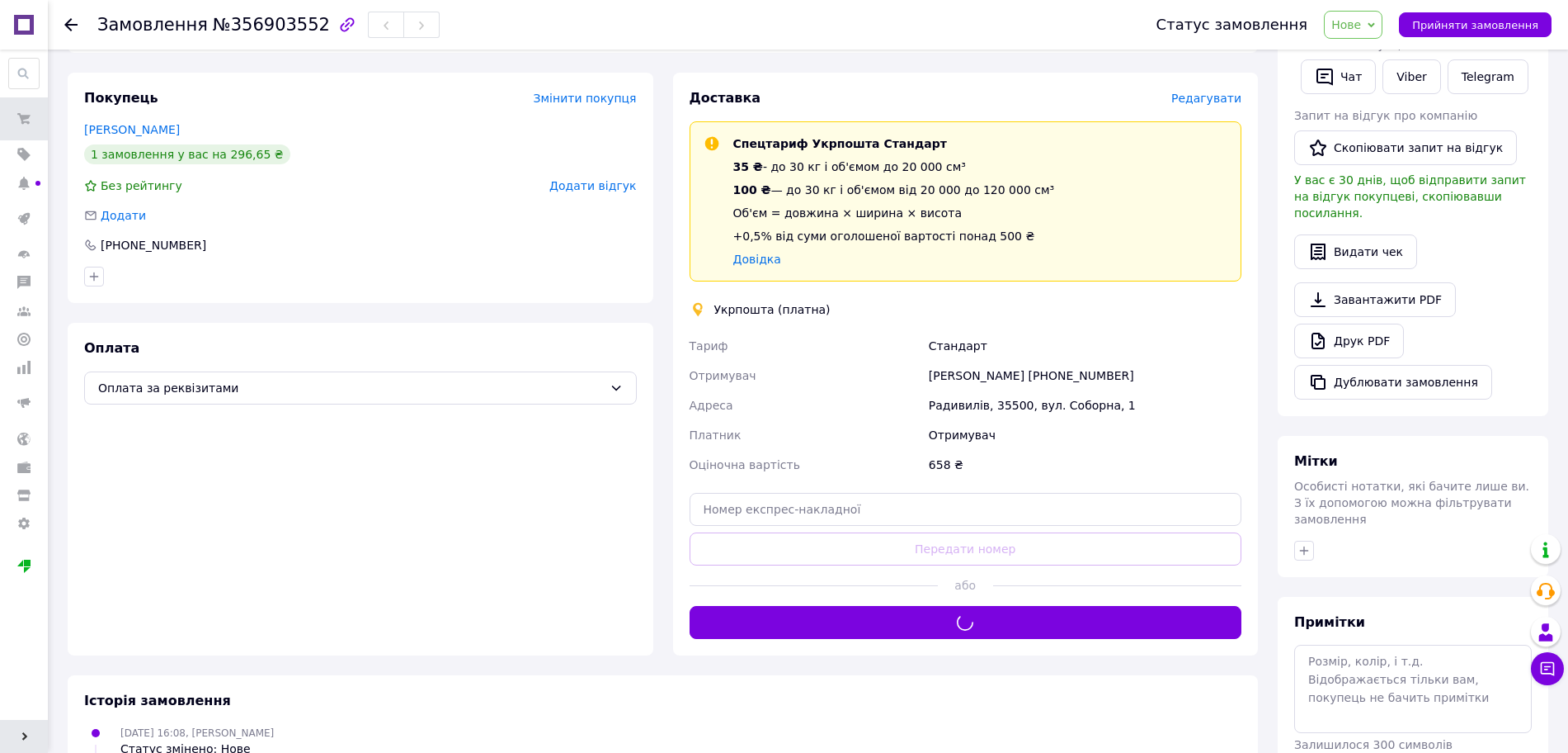
scroll to position [83, 0]
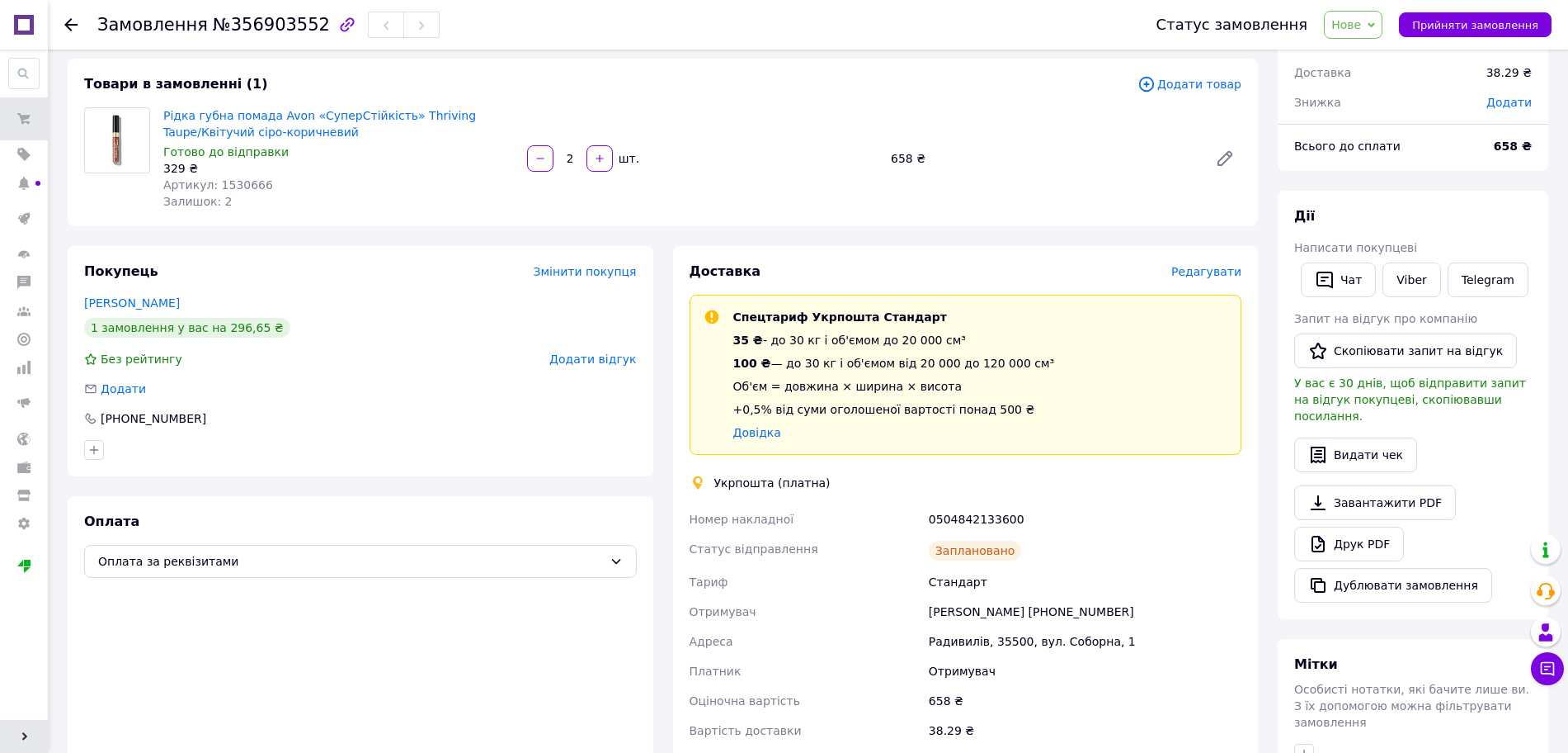
click at [709, 520] on span "Номер накладної" at bounding box center [742, 519] width 105 height 13
drag, startPoint x: 709, startPoint y: 520, endPoint x: 1004, endPoint y: 507, distance: 295.3
click at [1004, 507] on div "Номер накладної 0504842133600 Статус відправлення Заплановано Тариф Стандарт От…" at bounding box center [966, 625] width 560 height 241
copy div "Номер накладної 0504842133600"
click at [1412, 278] on link "Viber" at bounding box center [1412, 279] width 58 height 35
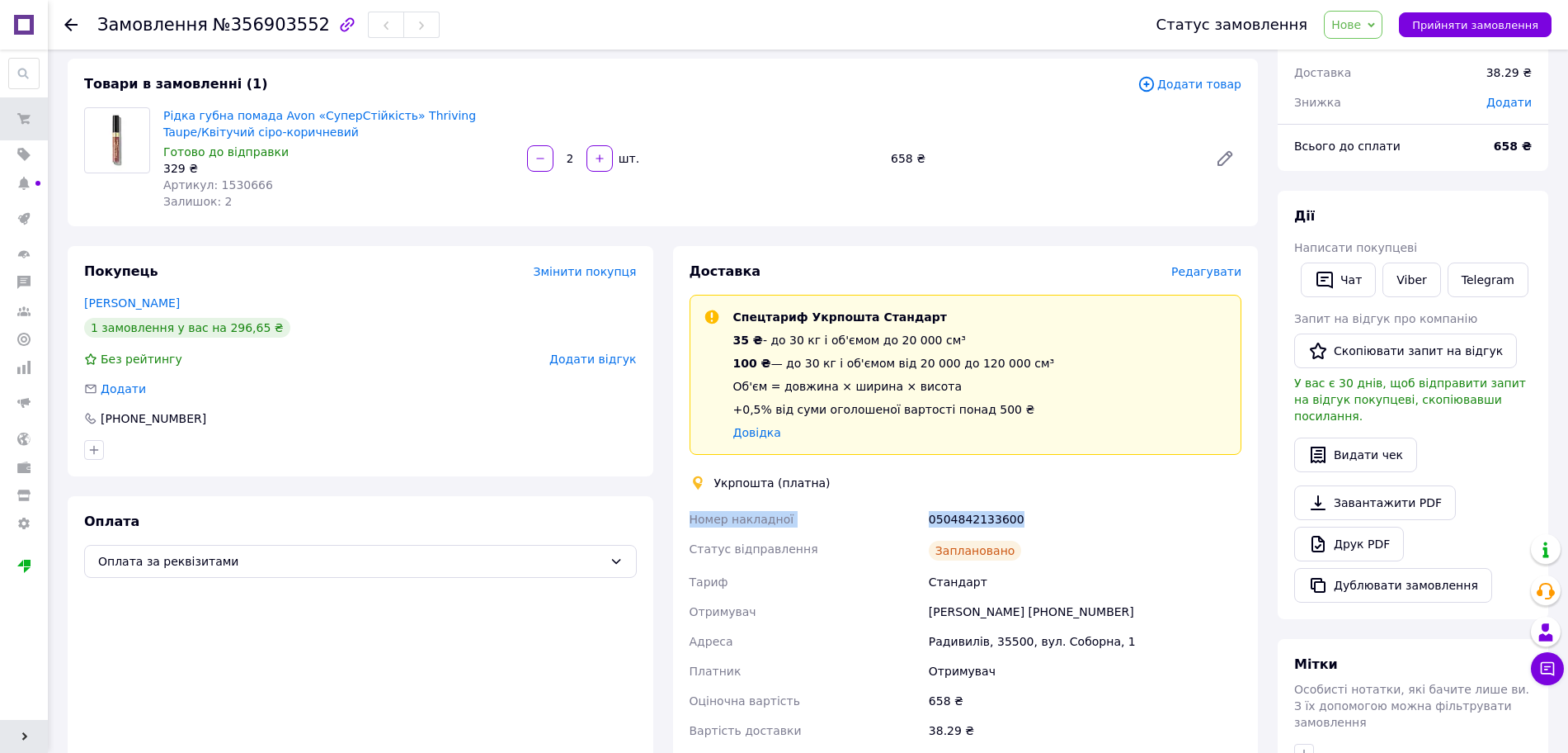
click at [1361, 29] on span "Нове" at bounding box center [1347, 24] width 30 height 13
click at [1352, 162] on li "Відправлено" at bounding box center [1369, 156] width 88 height 24
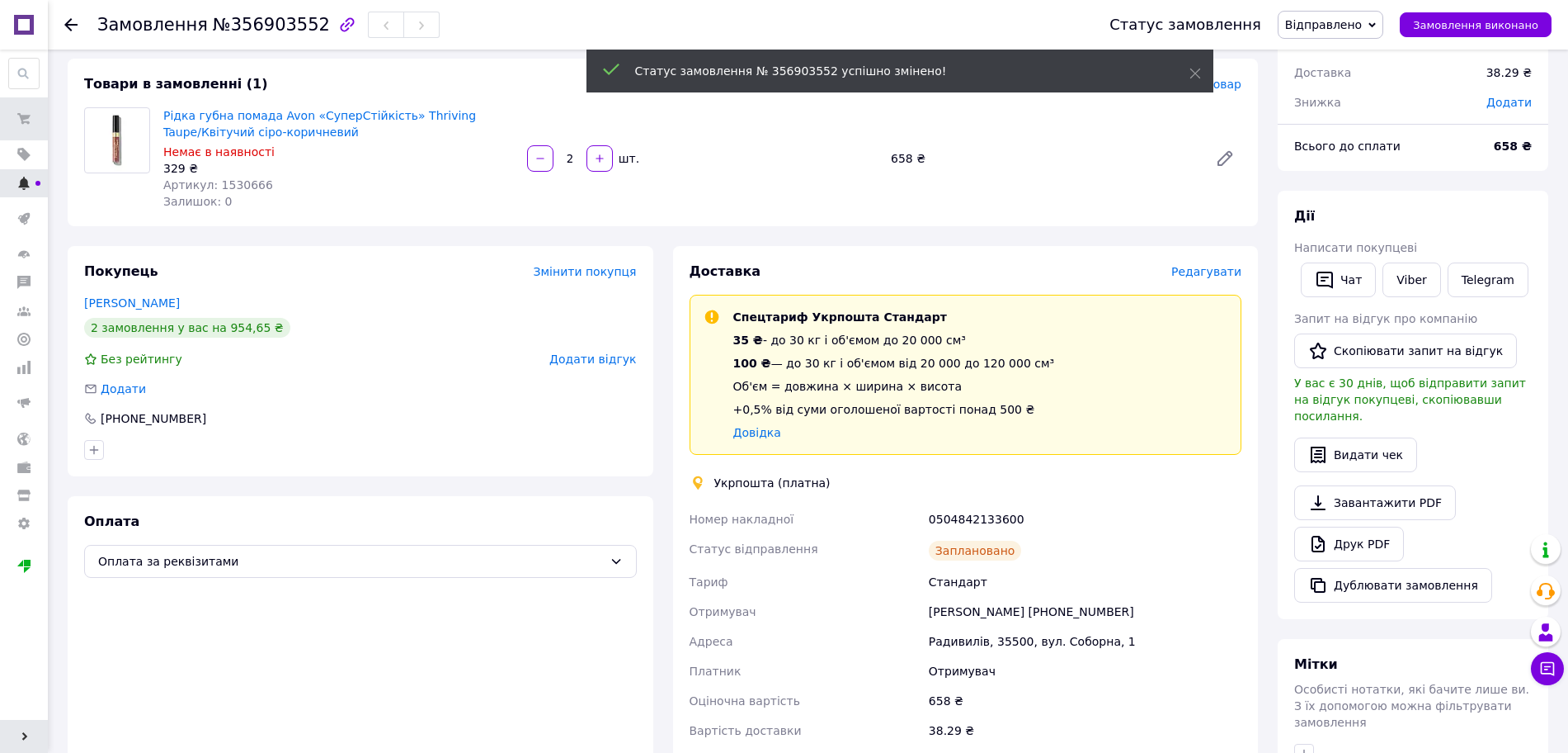
click at [26, 179] on use at bounding box center [22, 184] width 10 height 13
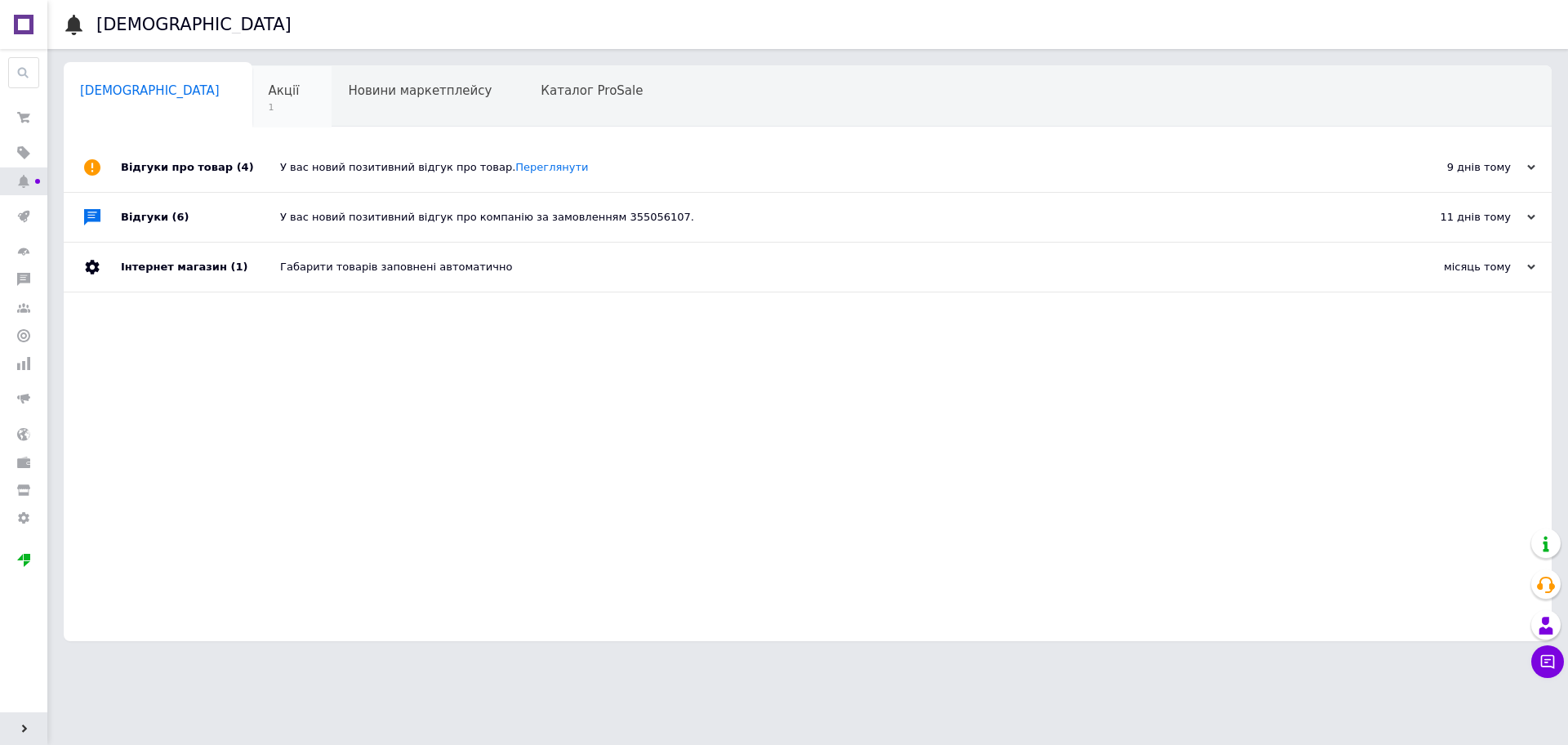
click at [269, 83] on span "Акції" at bounding box center [284, 91] width 31 height 15
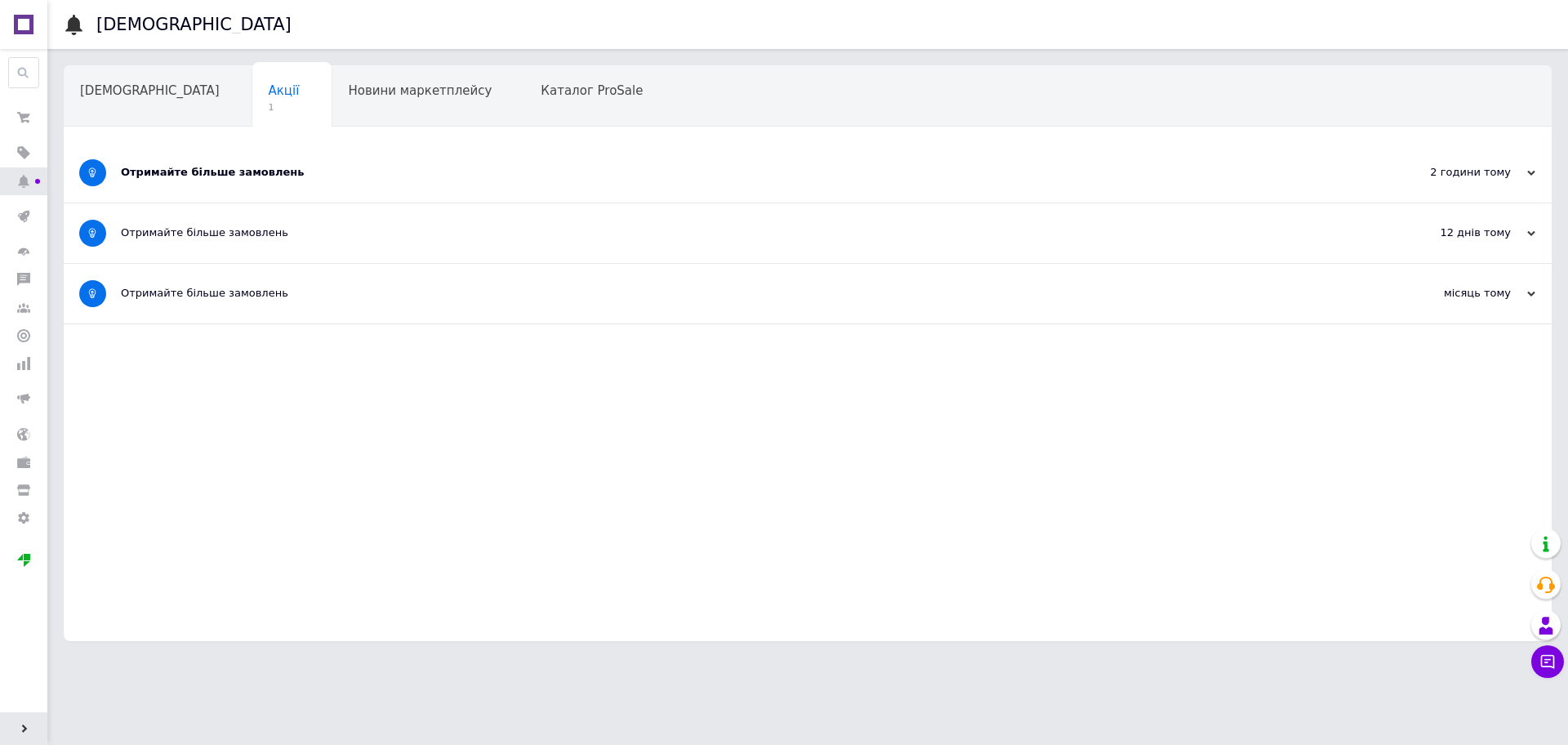
click at [179, 172] on div "Отримайте більше замовлень" at bounding box center [746, 172] width 1251 height 15
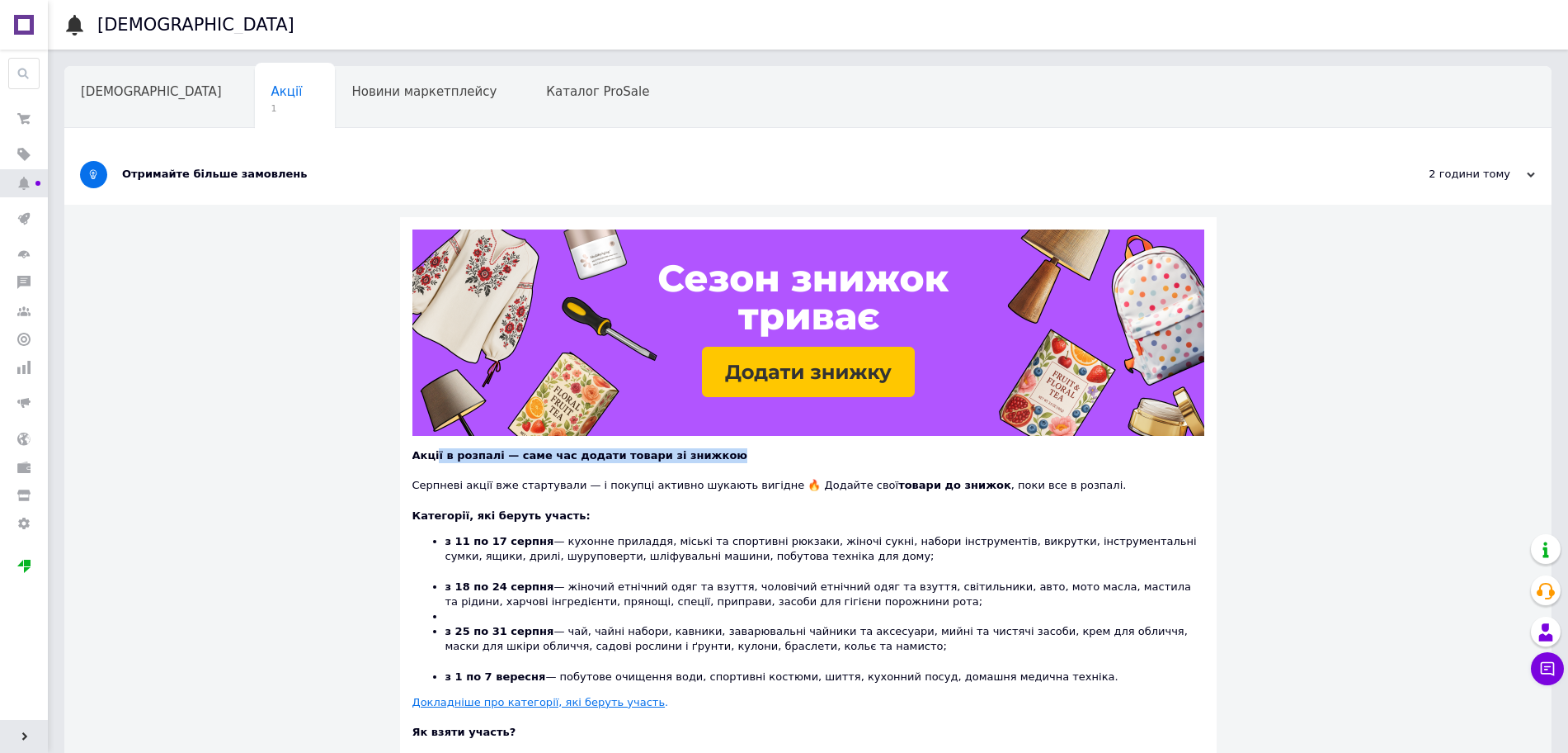
drag, startPoint x: 435, startPoint y: 456, endPoint x: 742, endPoint y: 453, distance: 307.0
click at [742, 453] on div "Акції в розпалі — саме час додати товари зі знижкою" at bounding box center [809, 456] width 792 height 15
